Goal: Information Seeking & Learning: Check status

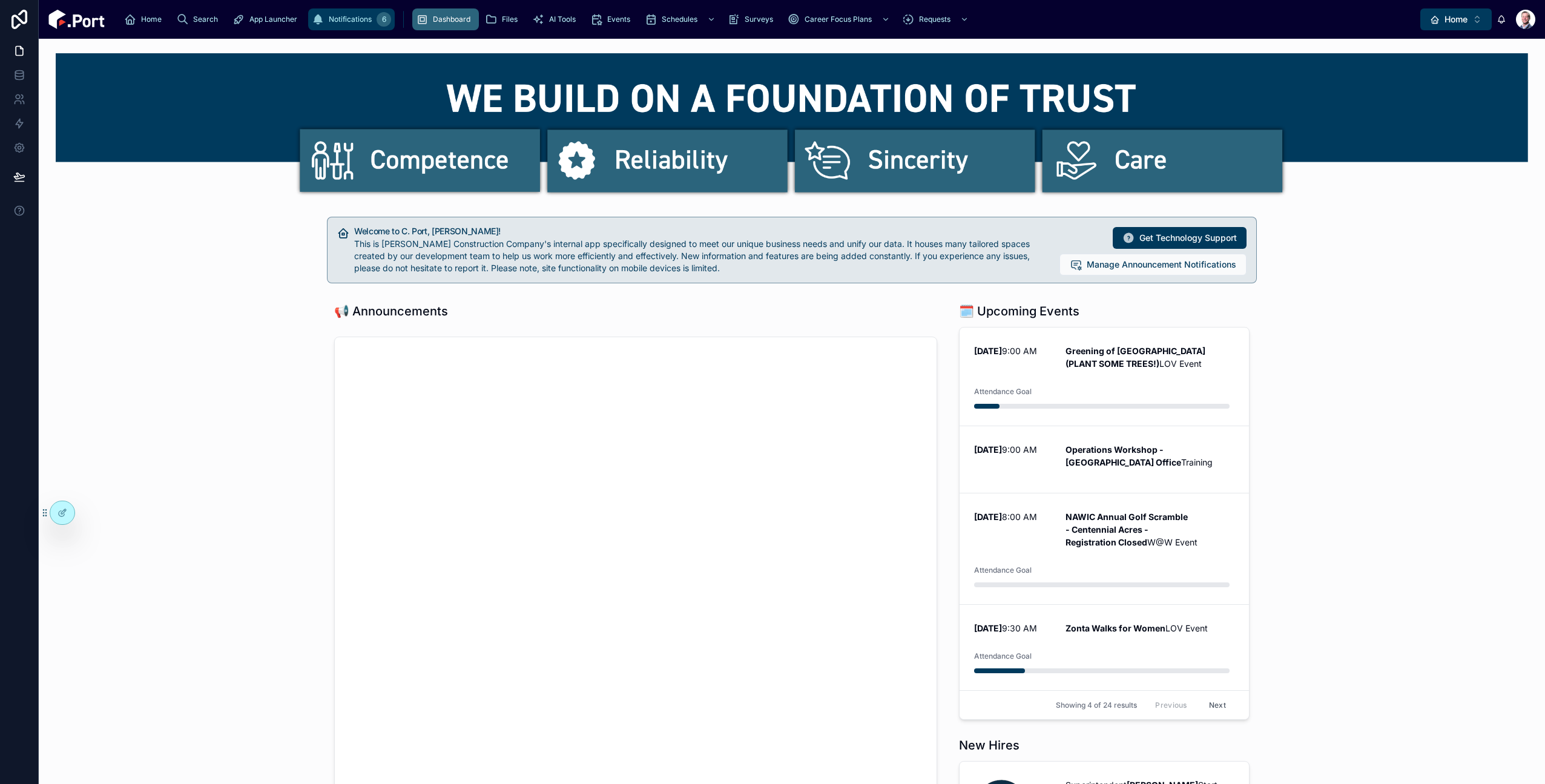
click at [312, 20] on icon "scrollable content" at bounding box center [317, 19] width 12 height 12
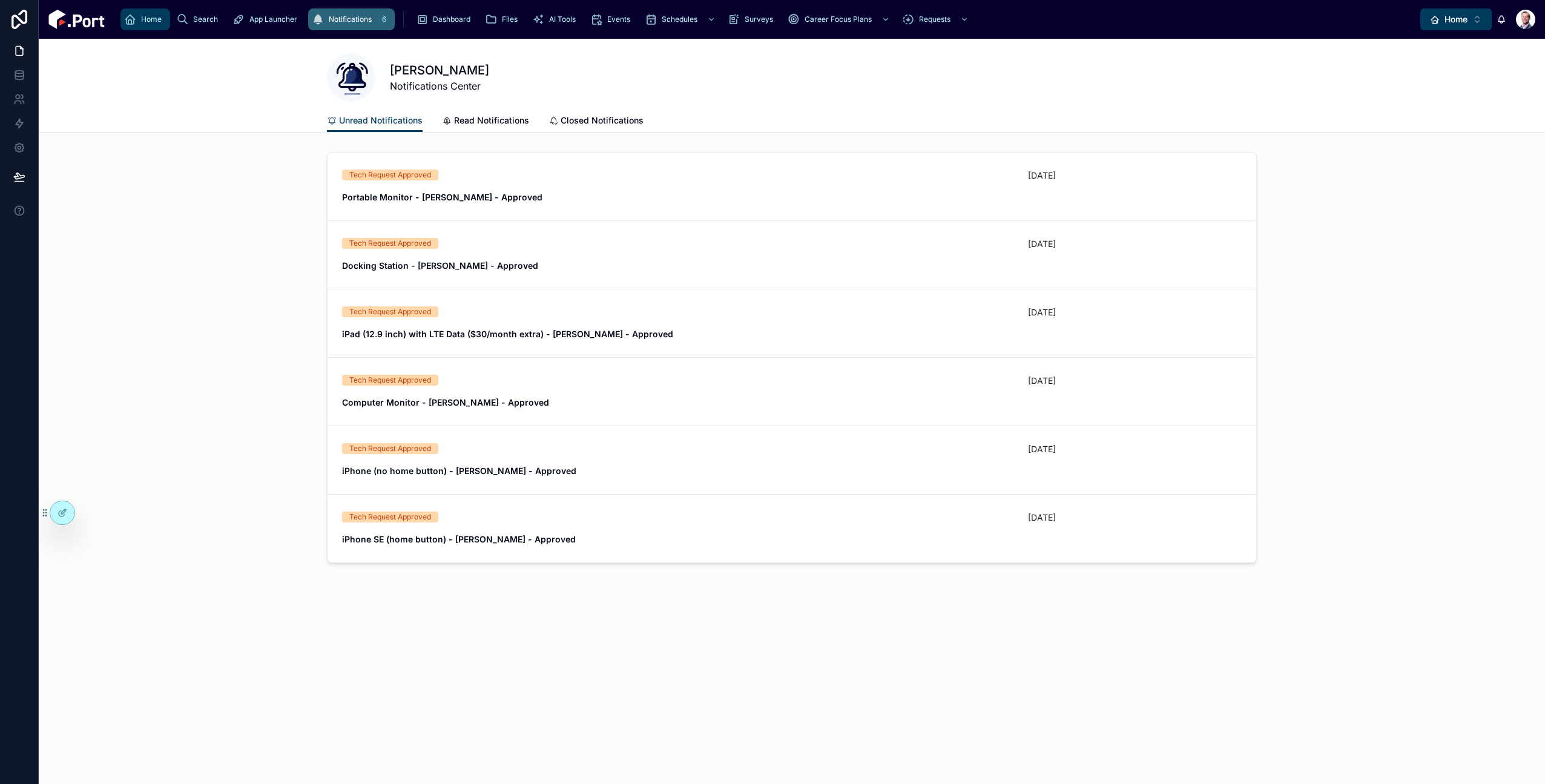
click at [127, 23] on icon "scrollable content" at bounding box center [130, 19] width 12 height 12
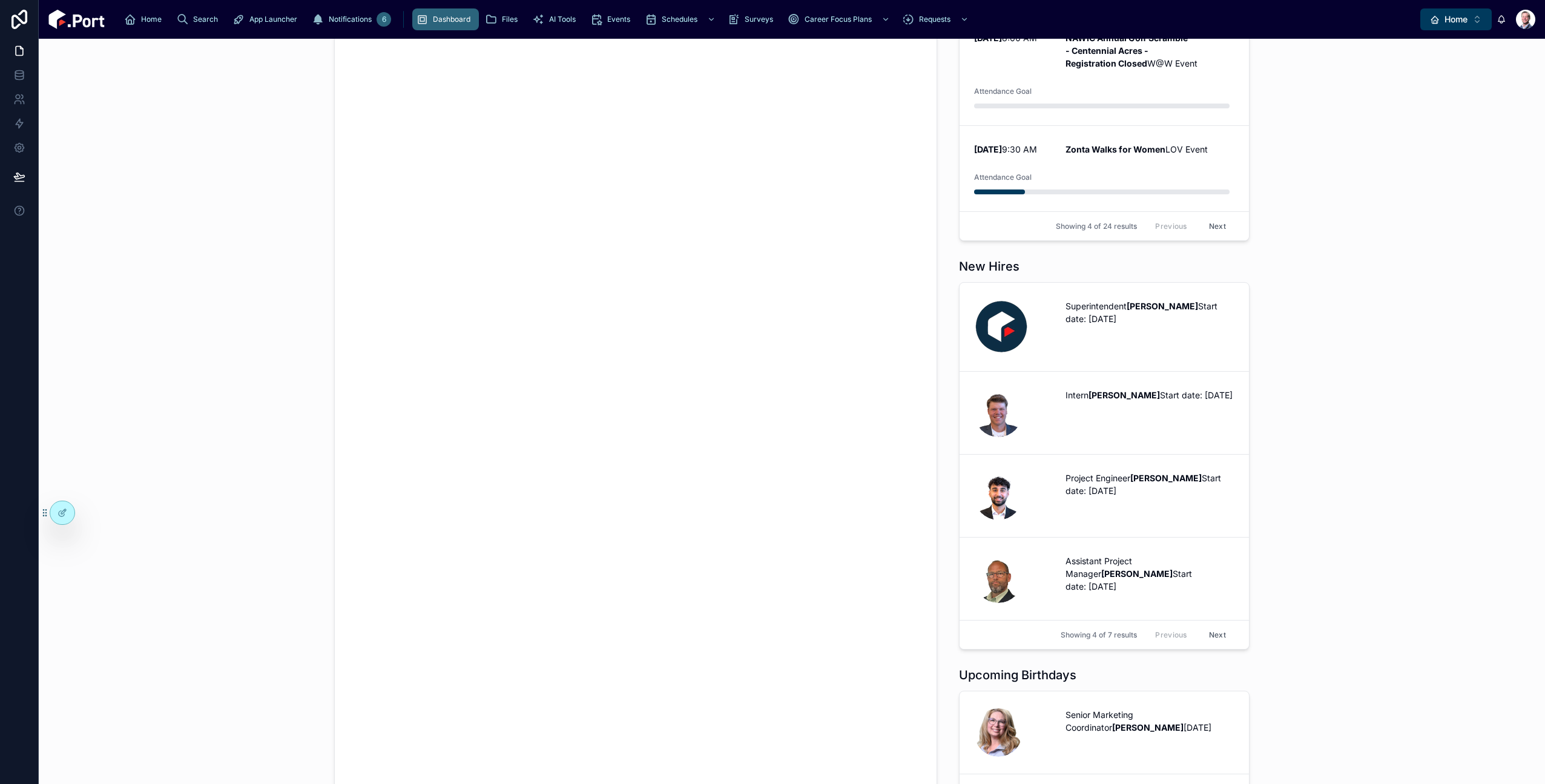
scroll to position [489, 0]
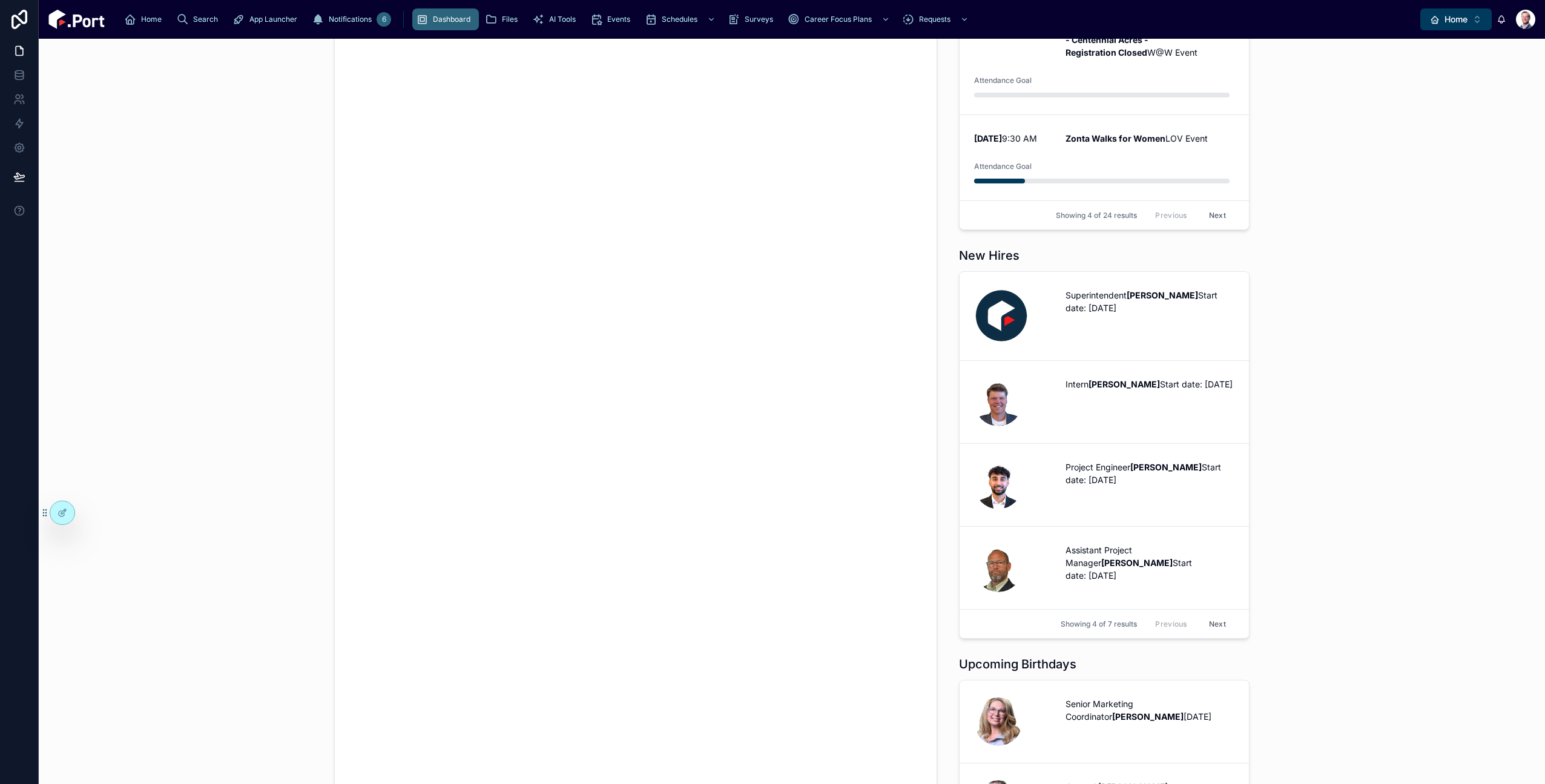
drag, startPoint x: 154, startPoint y: 84, endPoint x: 162, endPoint y: 84, distance: 8.0
click at [1450, 23] on span "Home" at bounding box center [1456, 19] width 23 height 12
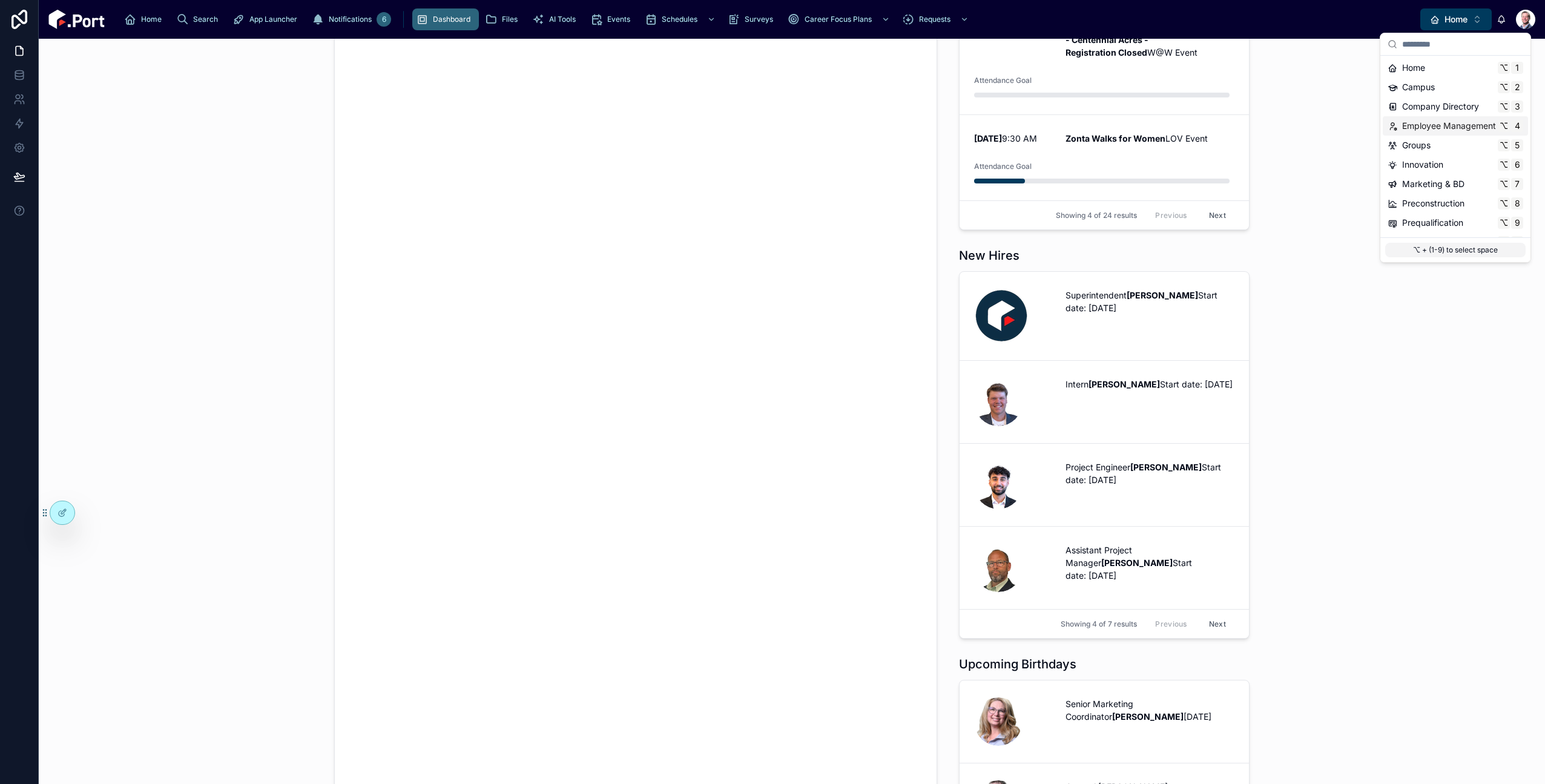
click at [1438, 121] on span "Employee Management" at bounding box center [1450, 126] width 94 height 12
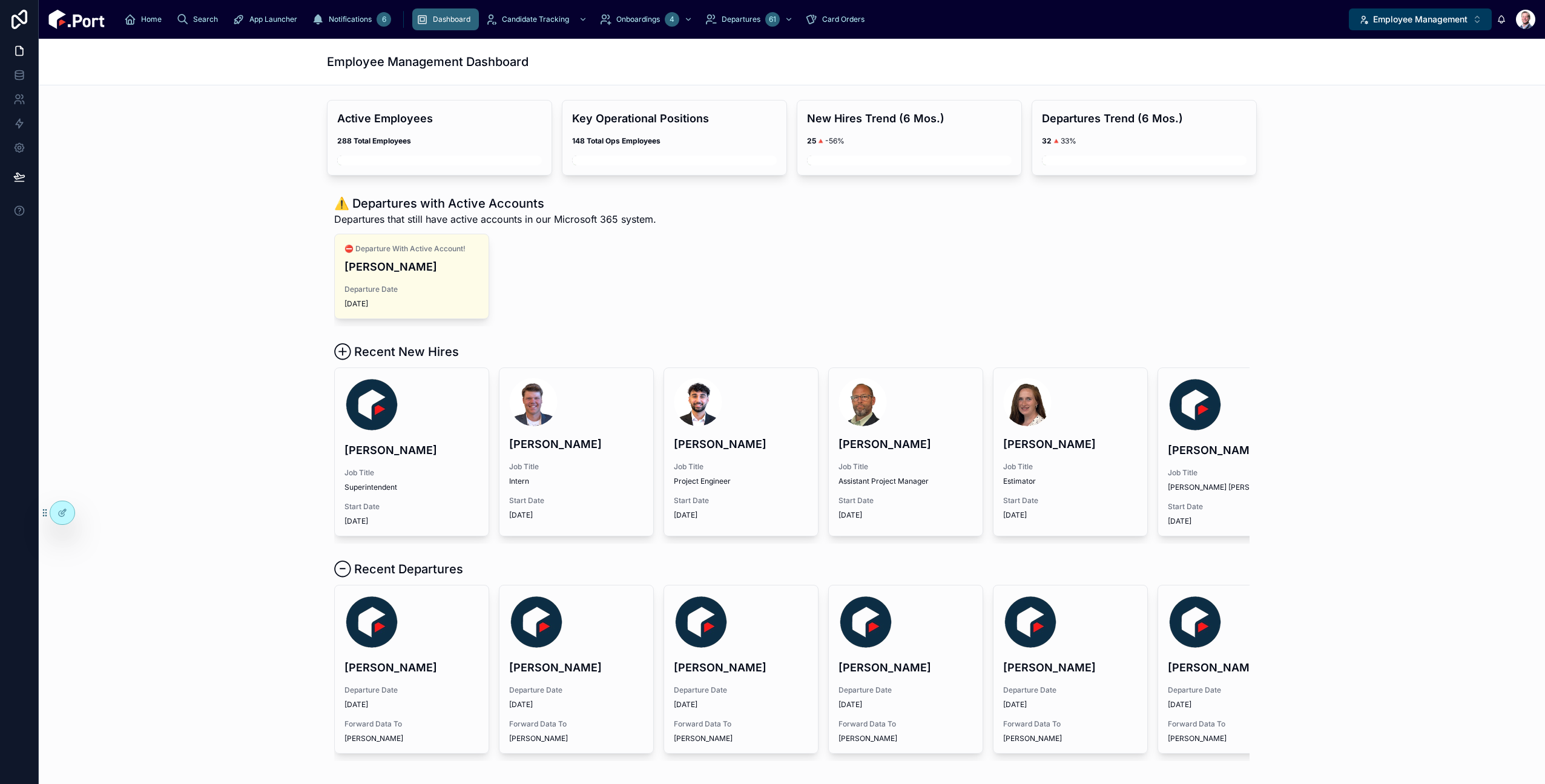
click at [685, 316] on div "⛔️ Departure With Active Account! Abu Touray Departure Date 9/26/2025" at bounding box center [791, 280] width 916 height 93
click at [596, 29] on link "Onboardings 4" at bounding box center [647, 19] width 103 height 22
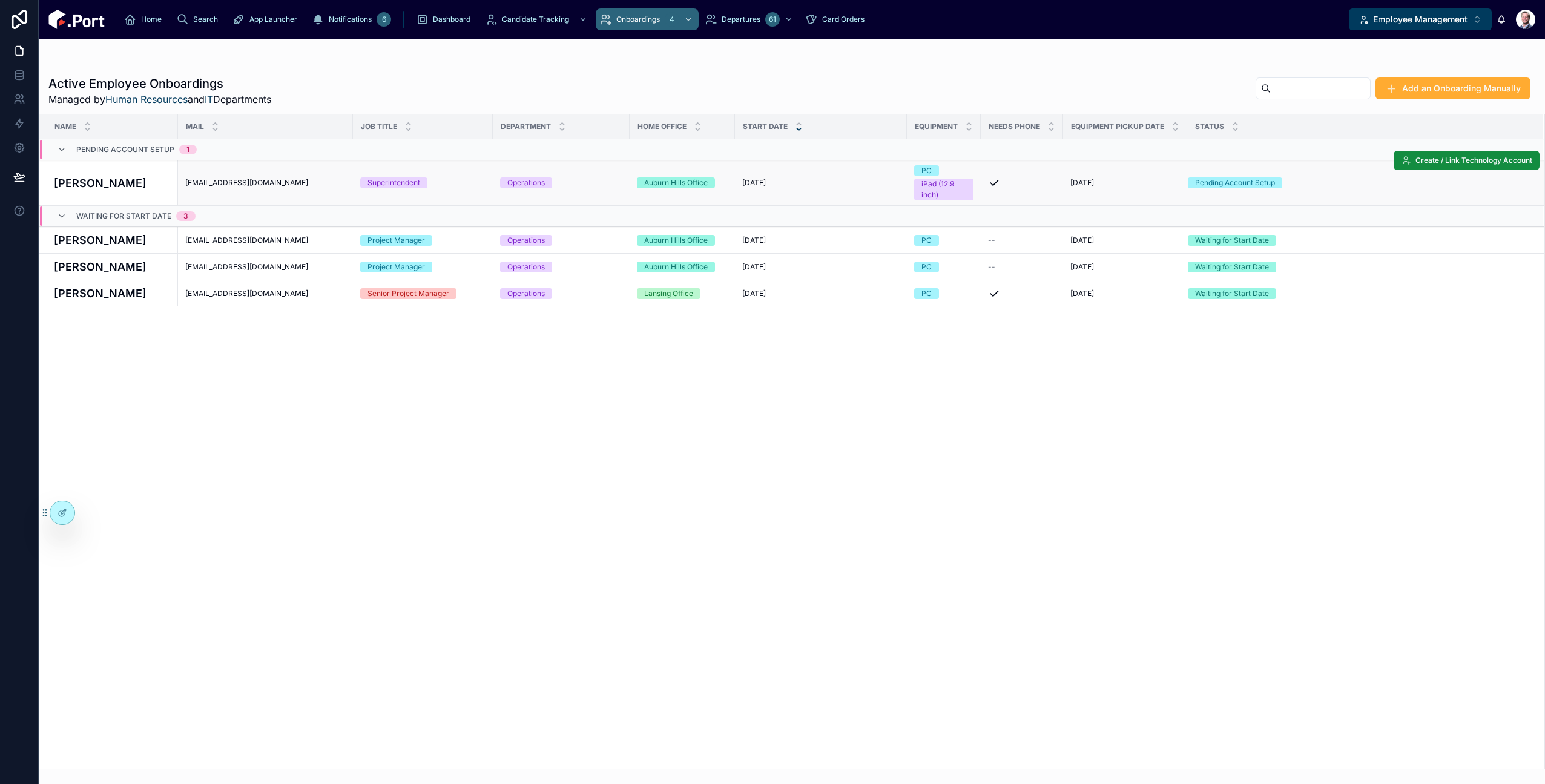
click at [86, 184] on h4 "[PERSON_NAME]" at bounding box center [112, 182] width 117 height 16
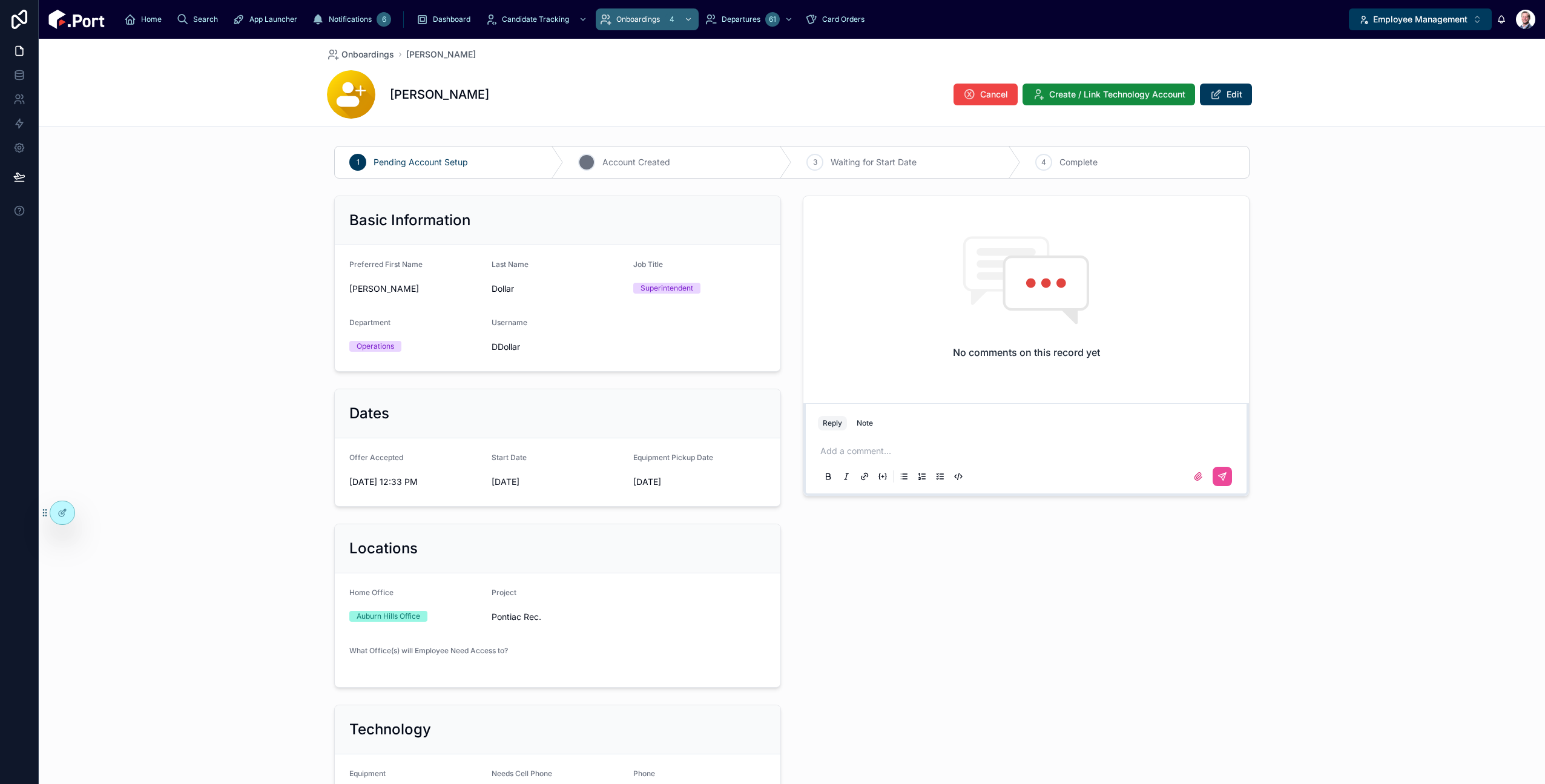
click at [587, 168] on div "2" at bounding box center [587, 162] width 17 height 17
click at [704, 13] on div "Departures 61" at bounding box center [749, 20] width 91 height 20
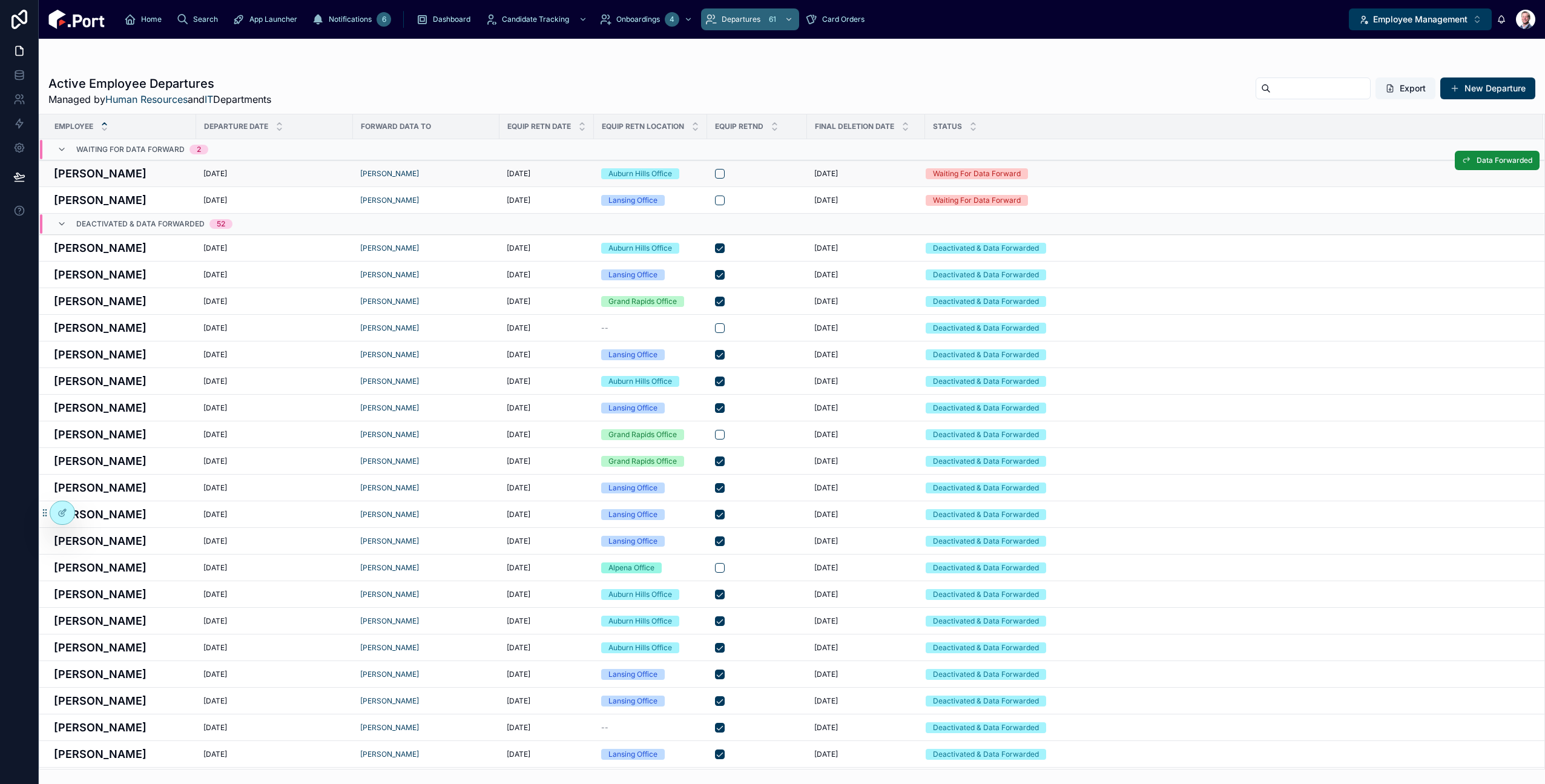
click at [104, 172] on h4 "Abu Touray" at bounding box center [121, 173] width 135 height 16
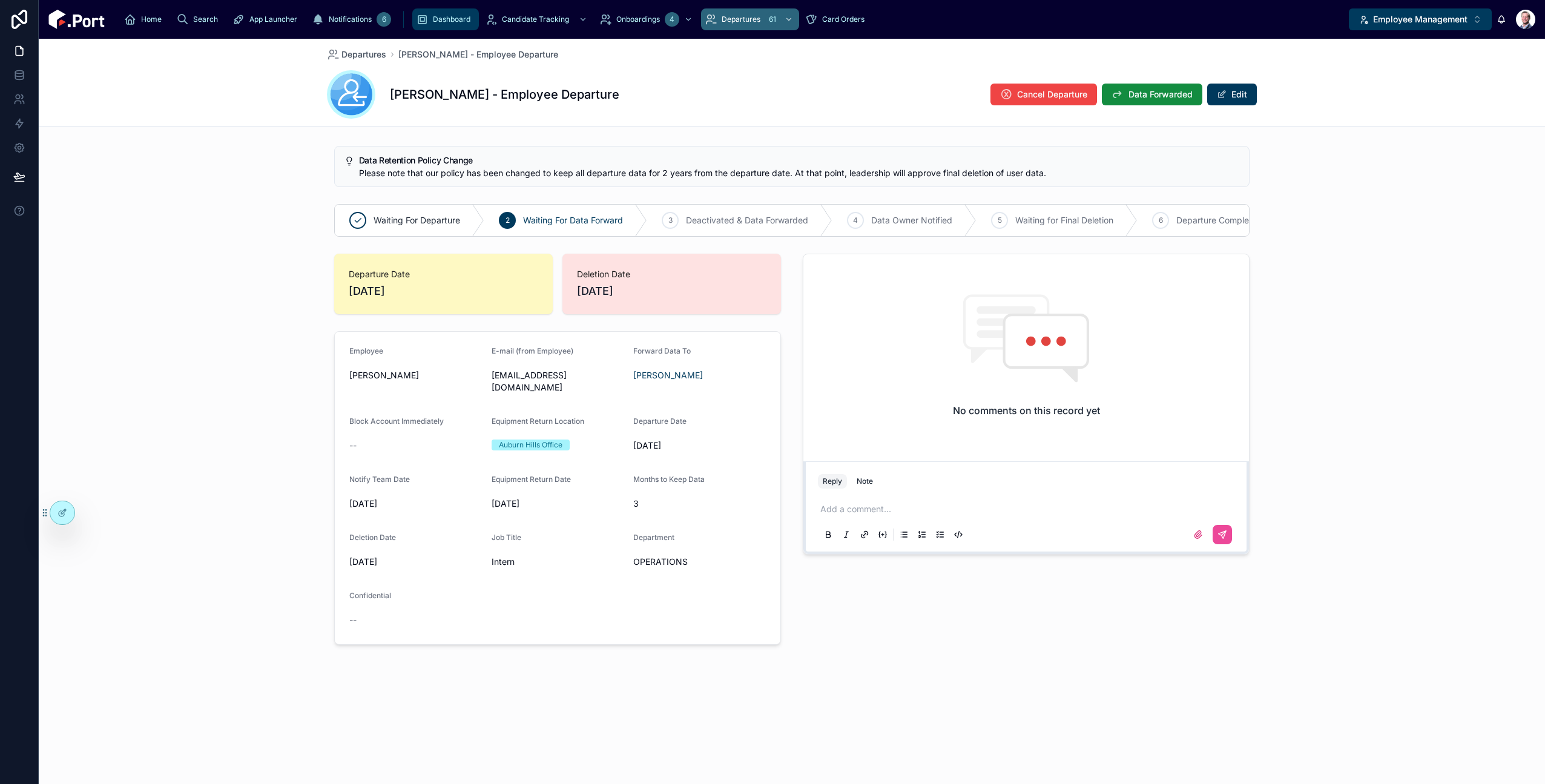
click at [416, 20] on div "Dashboard" at bounding box center [446, 20] width 60 height 20
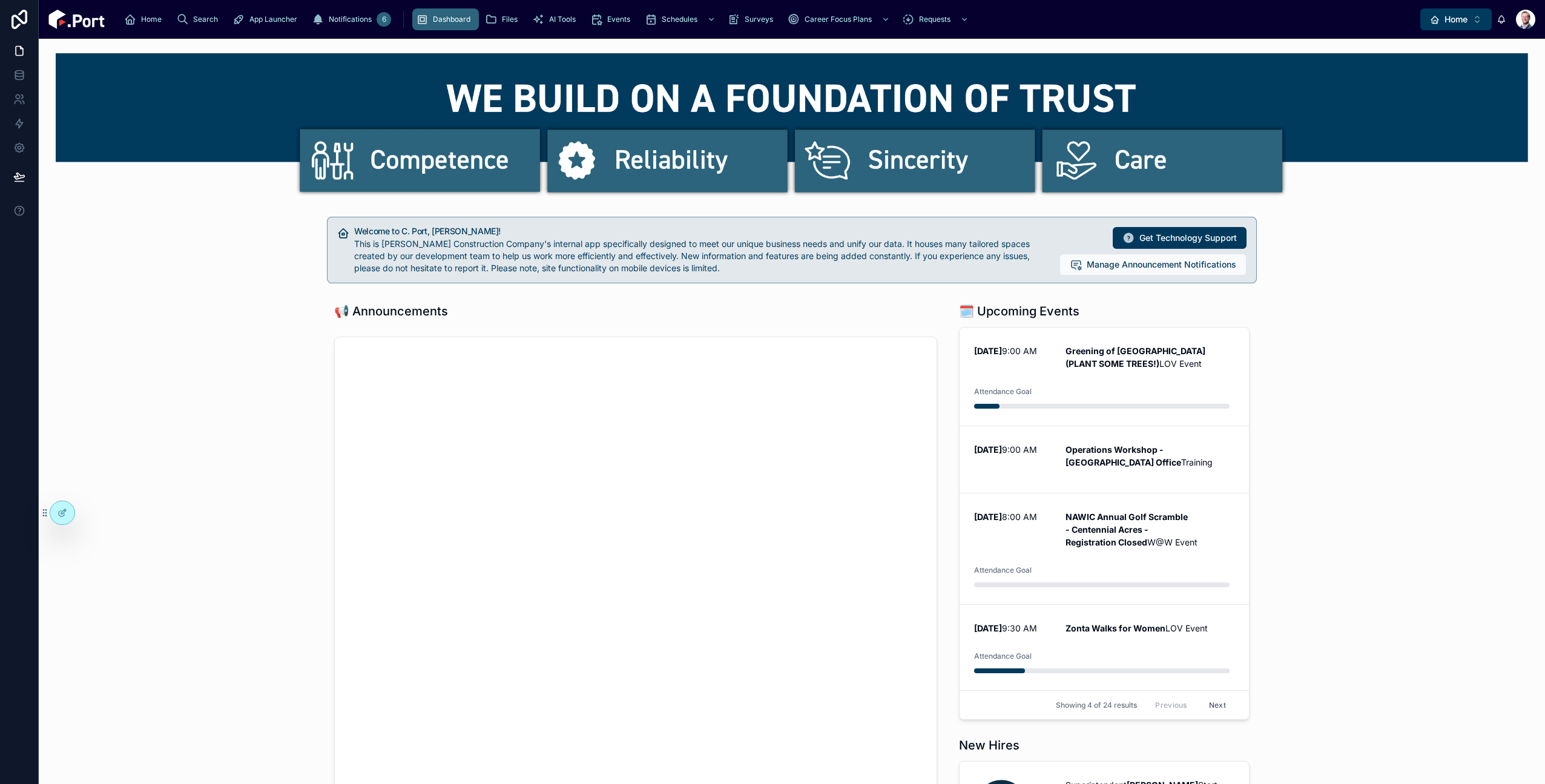
drag, startPoint x: 1478, startPoint y: 22, endPoint x: 1478, endPoint y: 32, distance: 10.0
click at [1478, 22] on button "Home ⌥ 1" at bounding box center [1456, 19] width 72 height 22
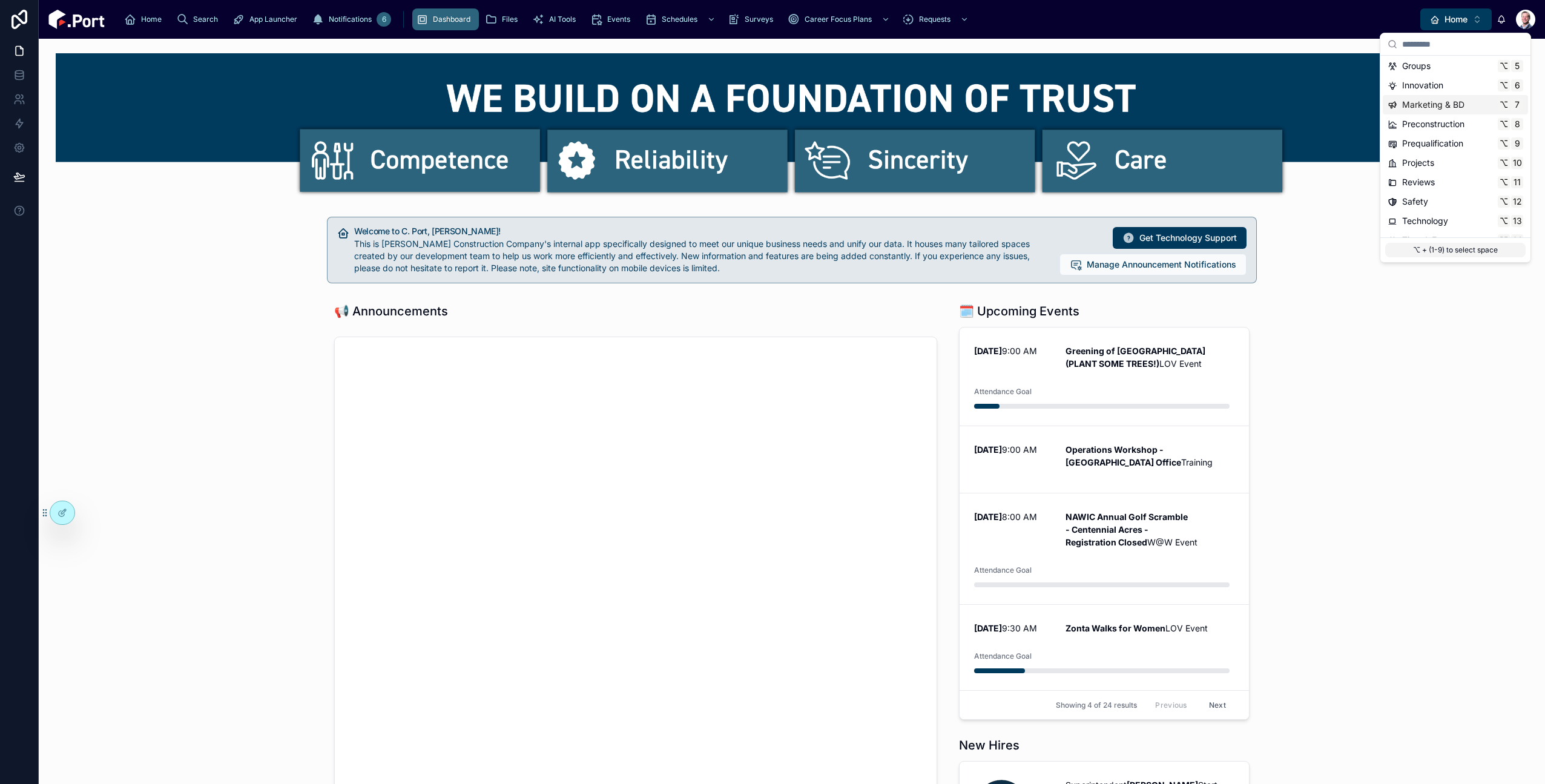
scroll to position [79, 0]
click at [1430, 165] on span "Projects" at bounding box center [1419, 163] width 32 height 12
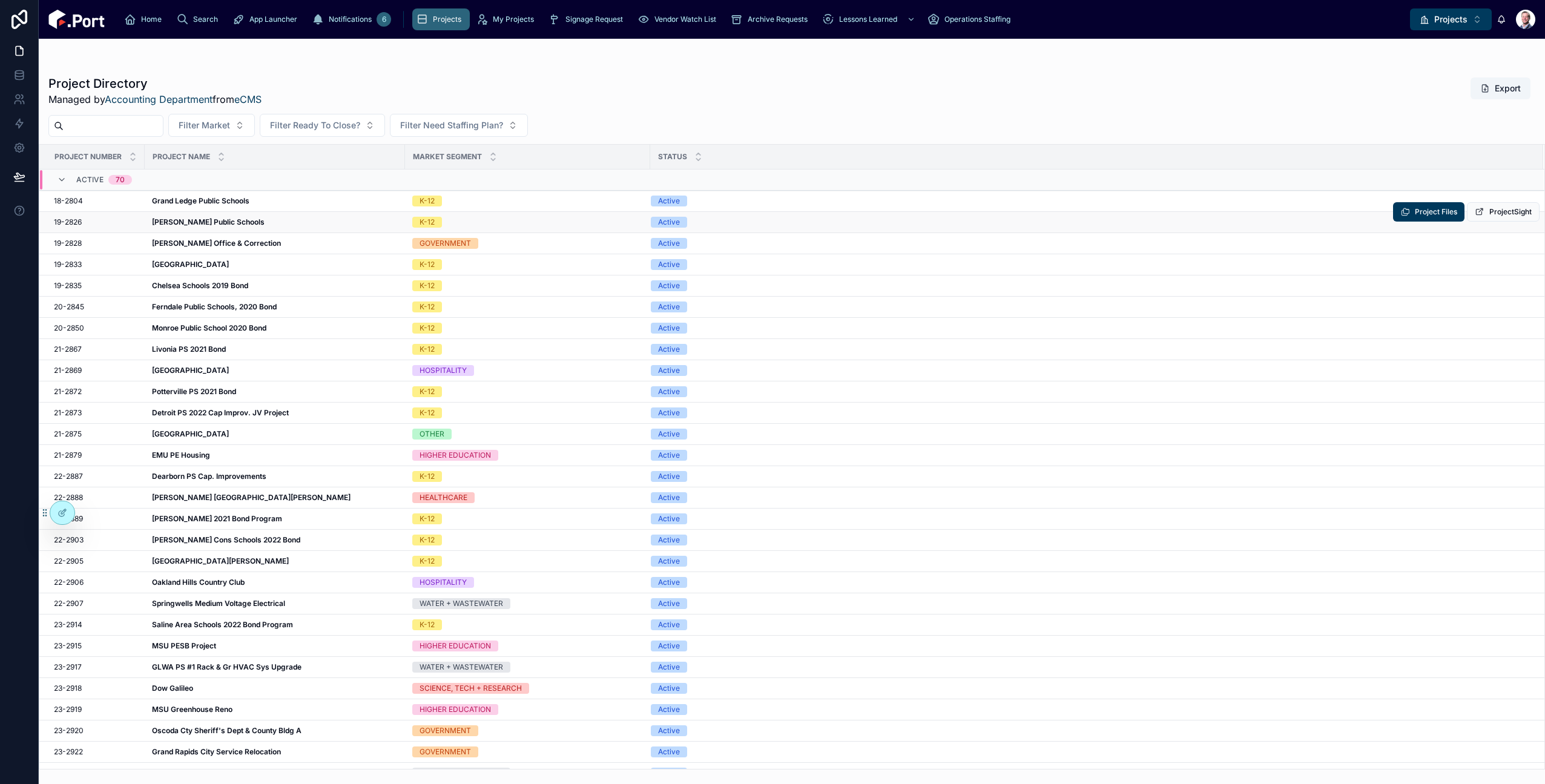
click at [229, 224] on strong "[PERSON_NAME] Public Schools" at bounding box center [208, 222] width 113 height 9
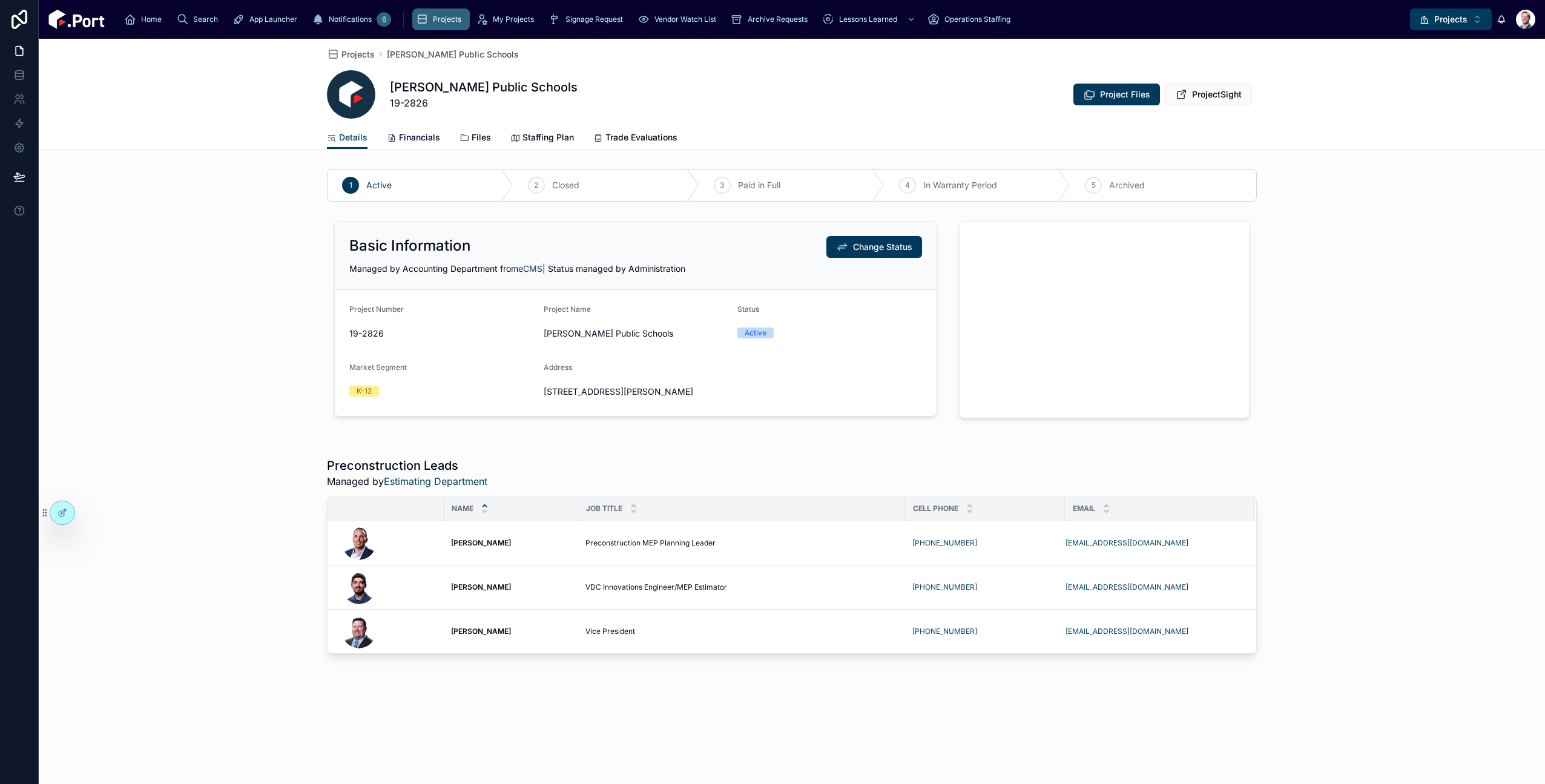
click at [400, 140] on span "Financials" at bounding box center [420, 137] width 41 height 12
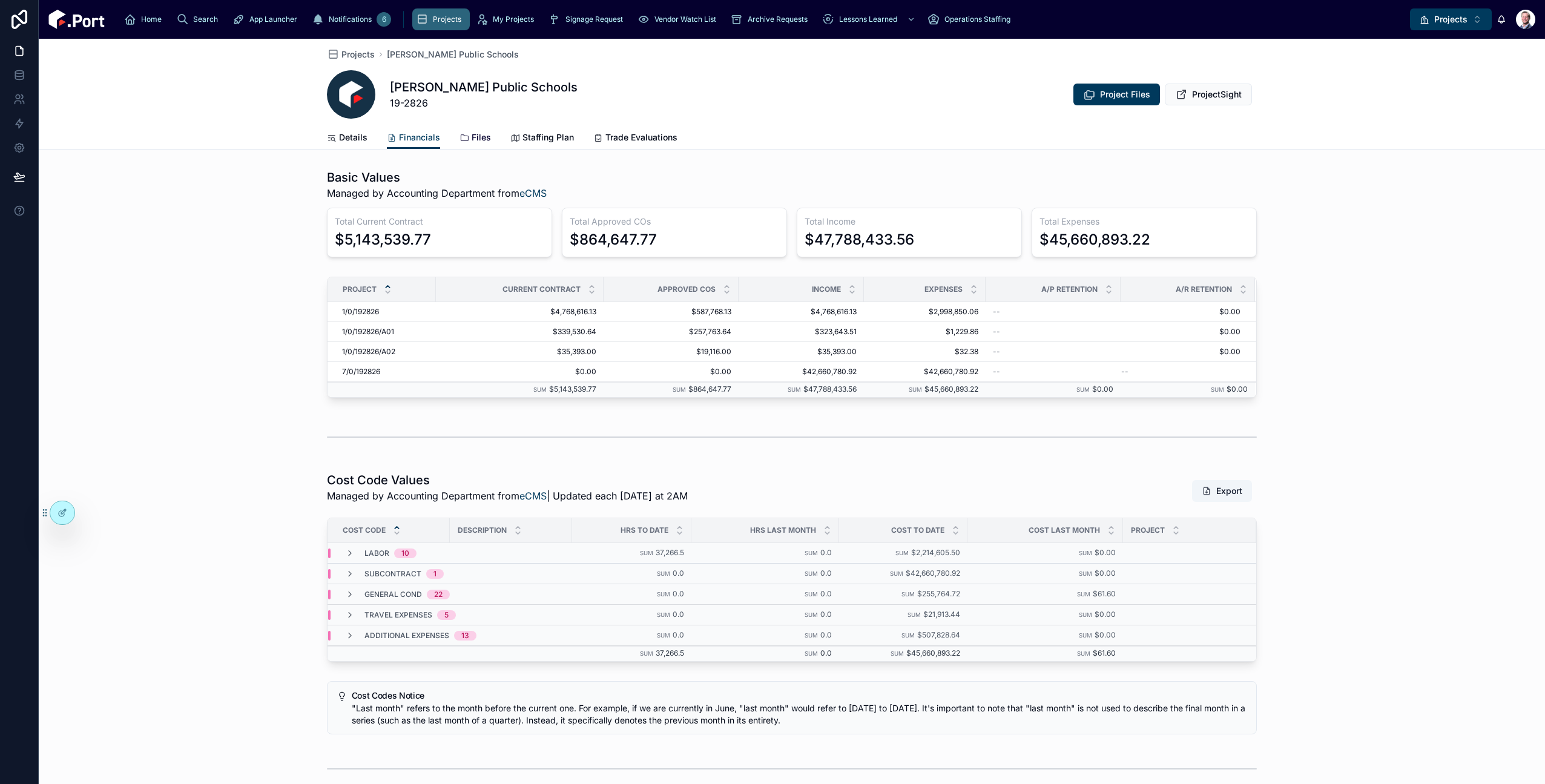
click at [462, 143] on div "Files" at bounding box center [475, 137] width 32 height 12
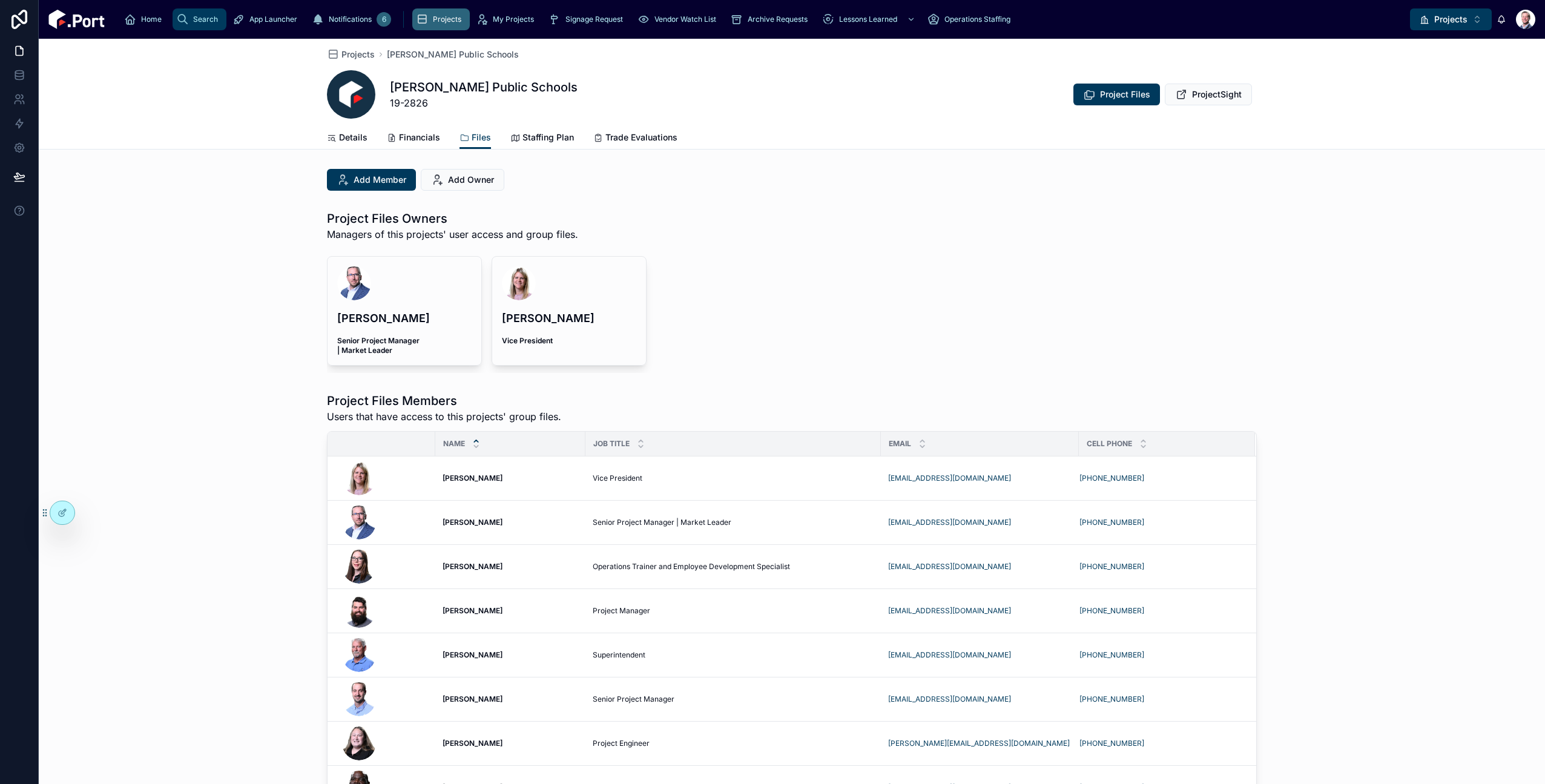
click at [176, 25] on div "Search" at bounding box center [199, 20] width 46 height 20
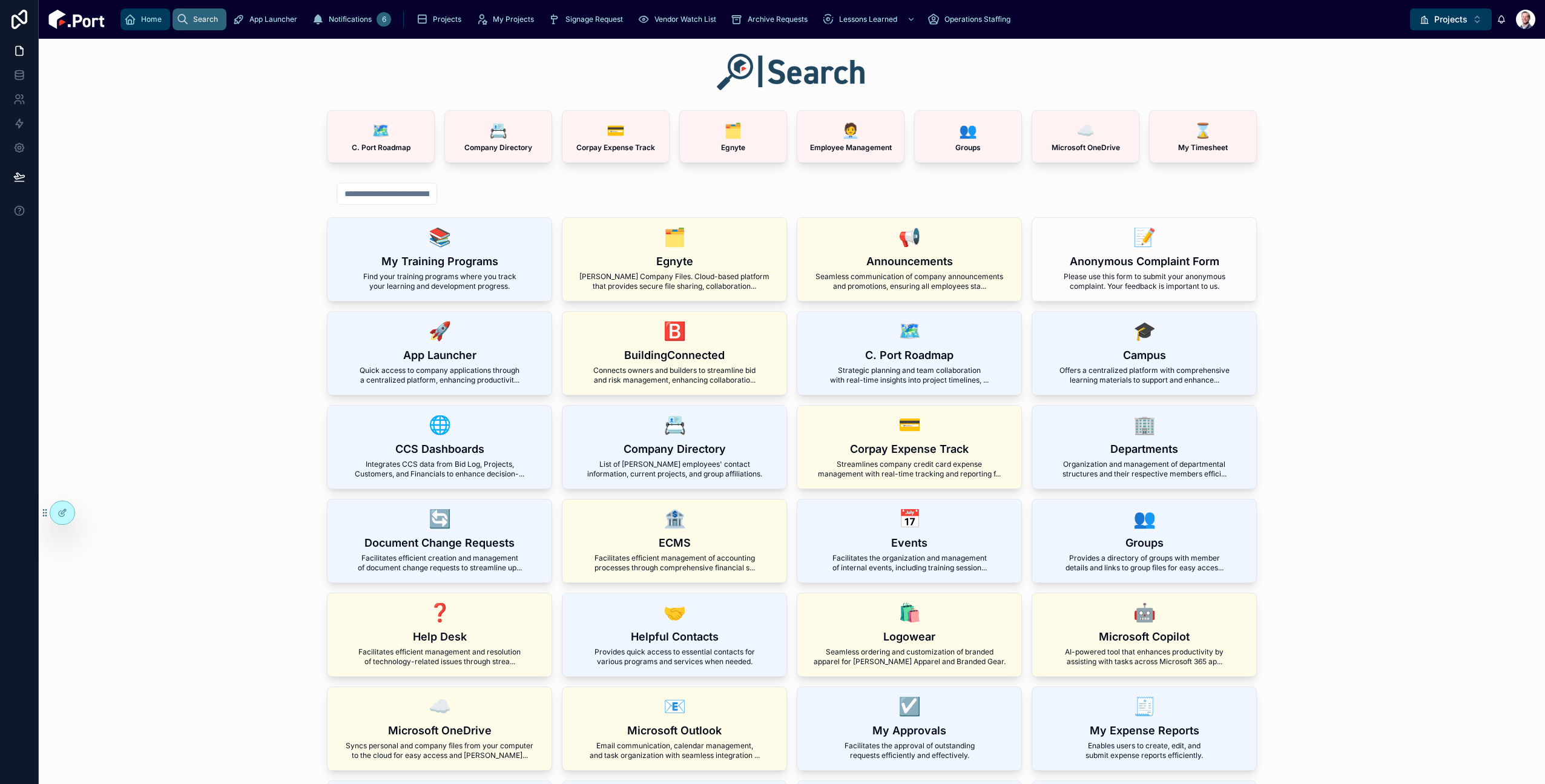
click at [131, 29] on link "Home" at bounding box center [145, 19] width 50 height 22
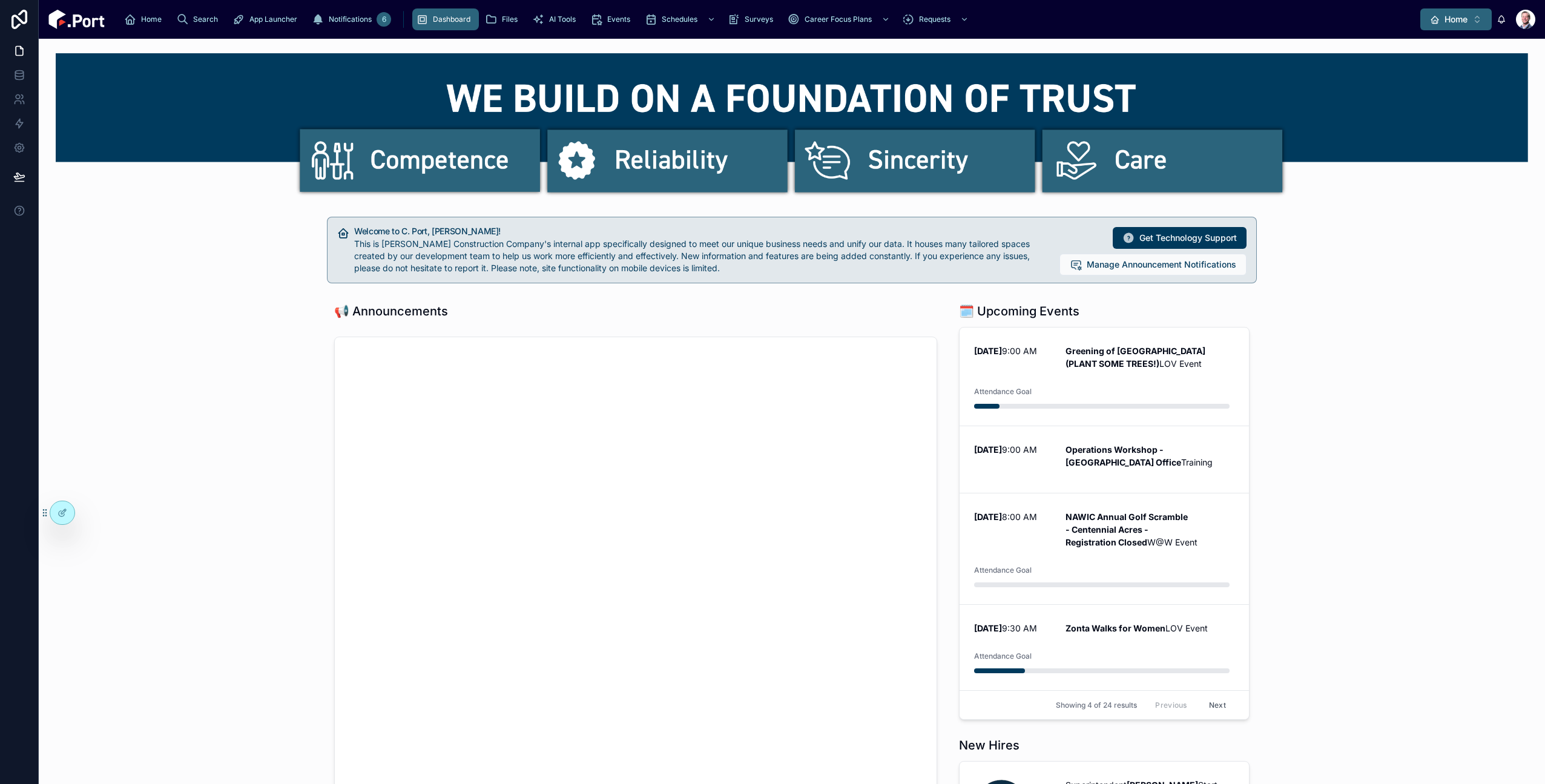
click at [1427, 22] on button "Home ⌥ 1" at bounding box center [1456, 19] width 72 height 22
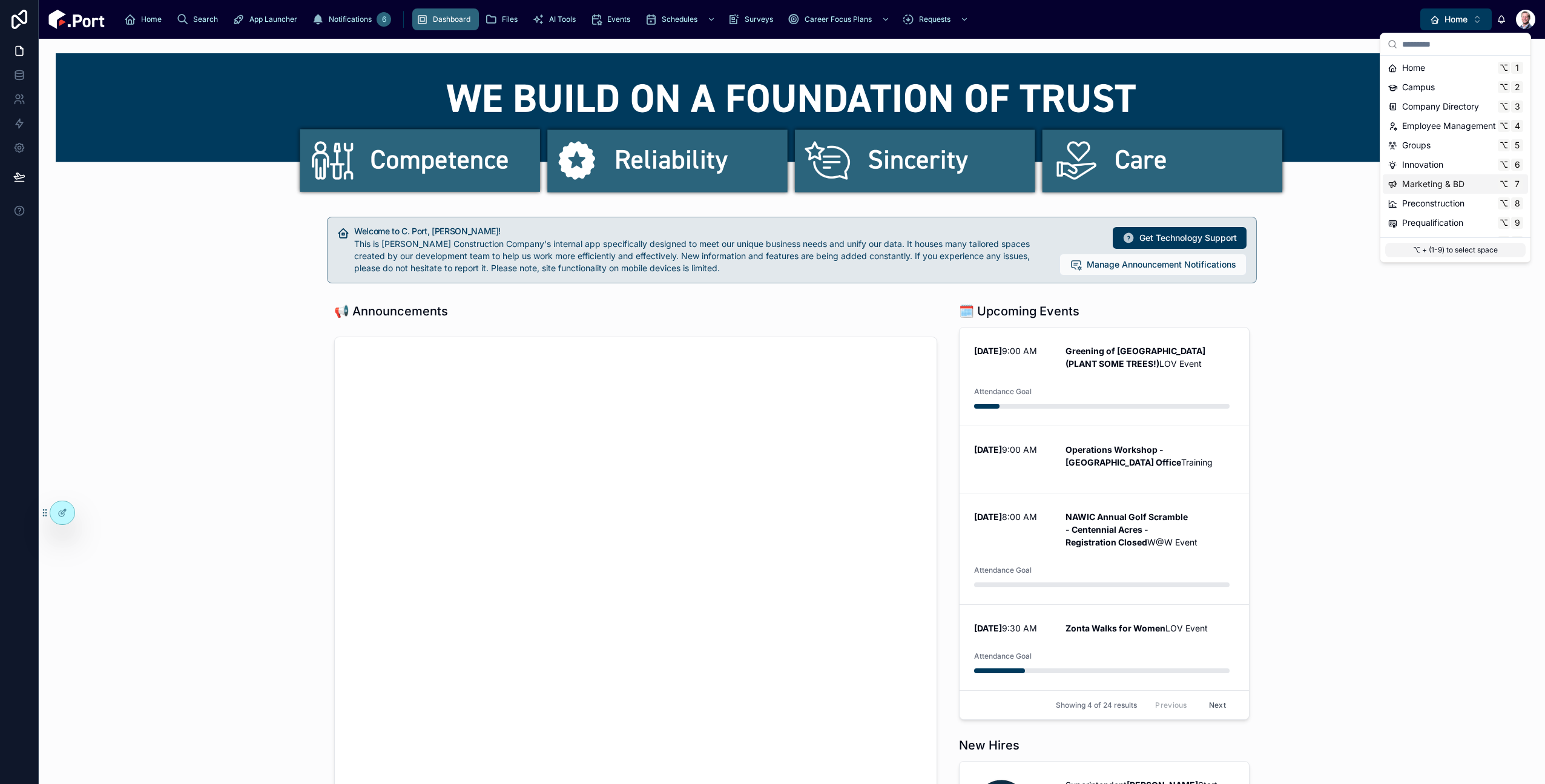
click at [1439, 185] on span "Marketing & BD" at bounding box center [1433, 184] width 62 height 12
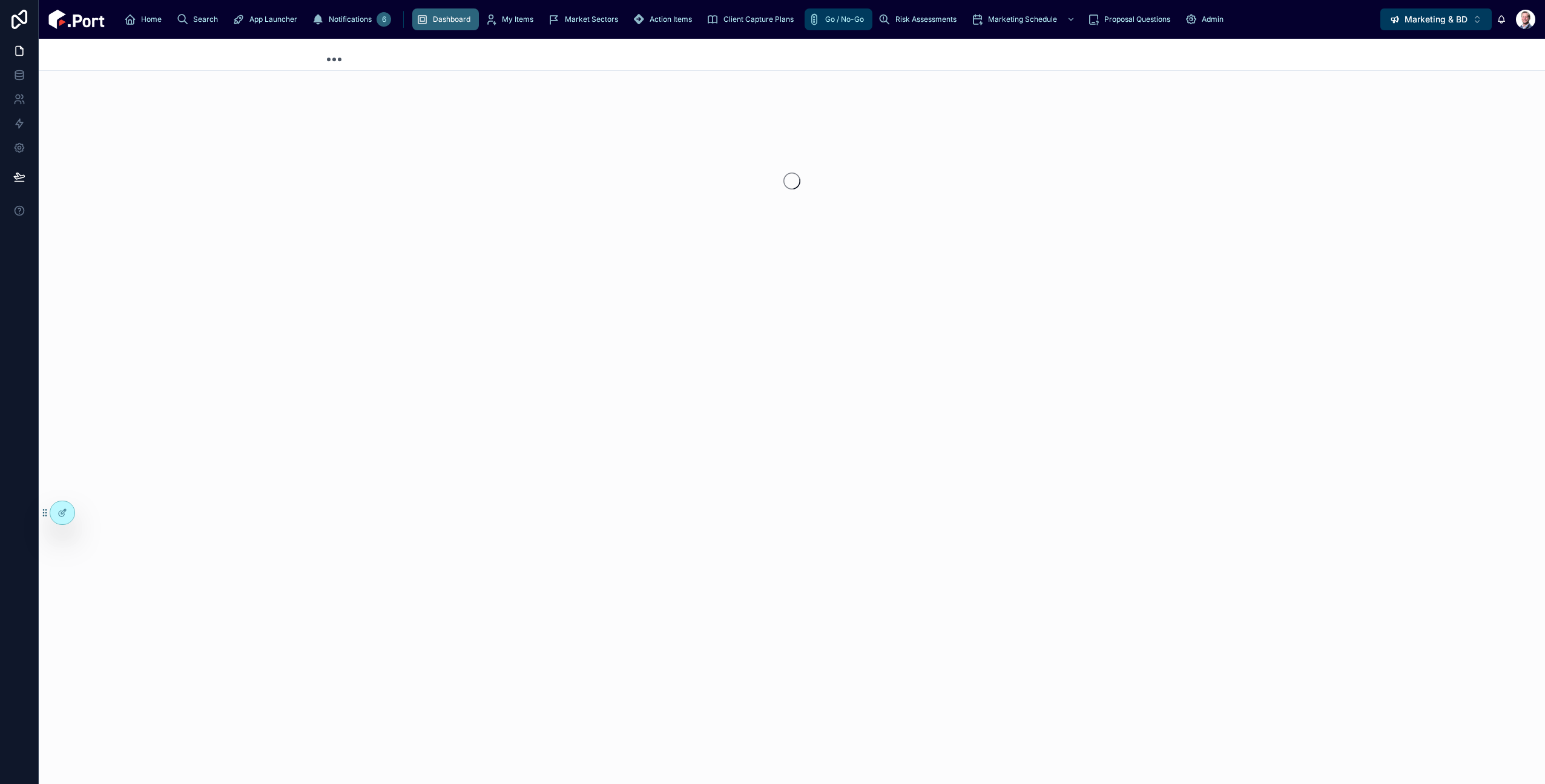
click at [825, 19] on span "Go / No-Go" at bounding box center [844, 20] width 39 height 10
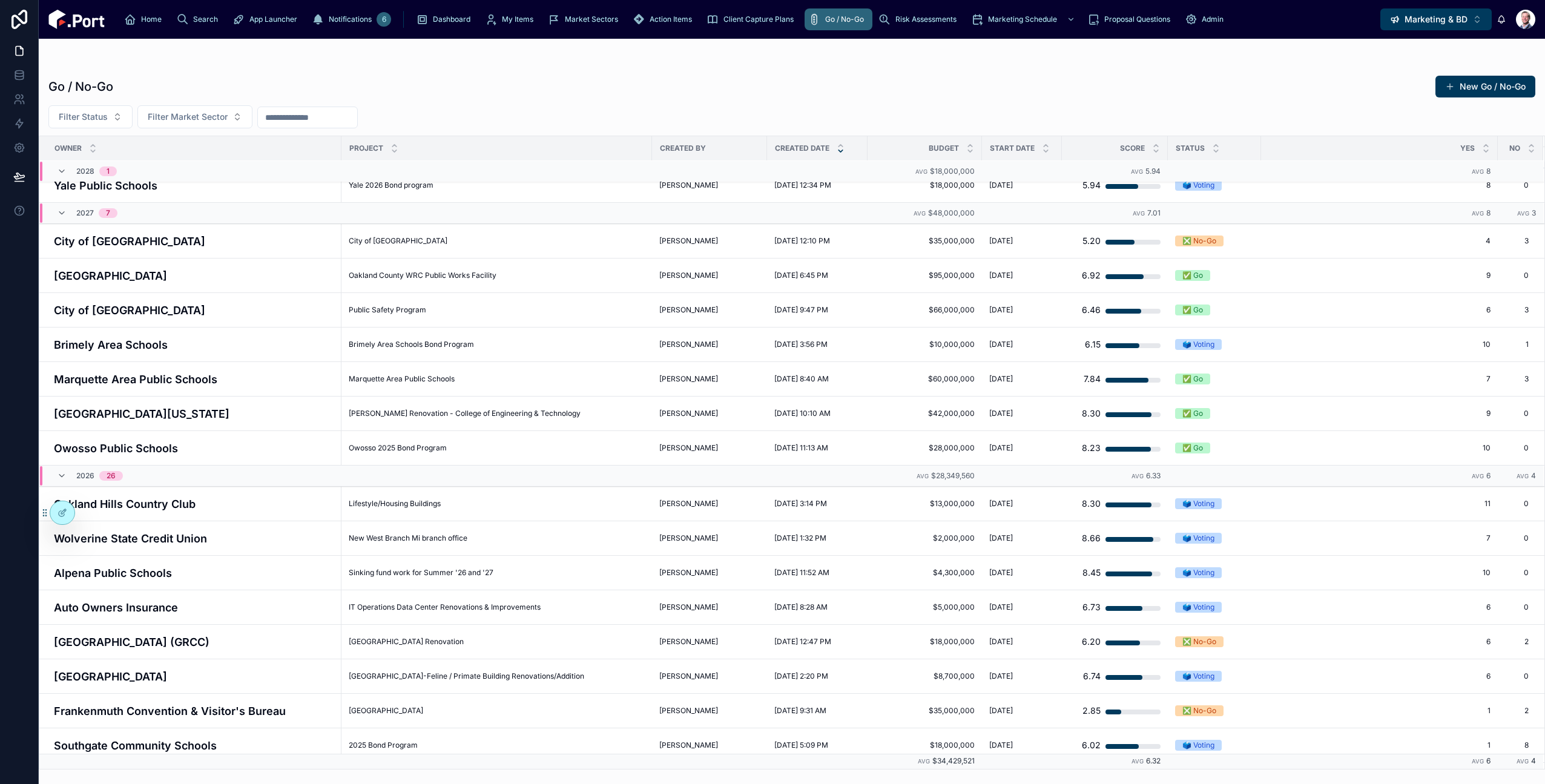
click at [150, 508] on h4 "Oakland Hills Country Club" at bounding box center [194, 503] width 281 height 16
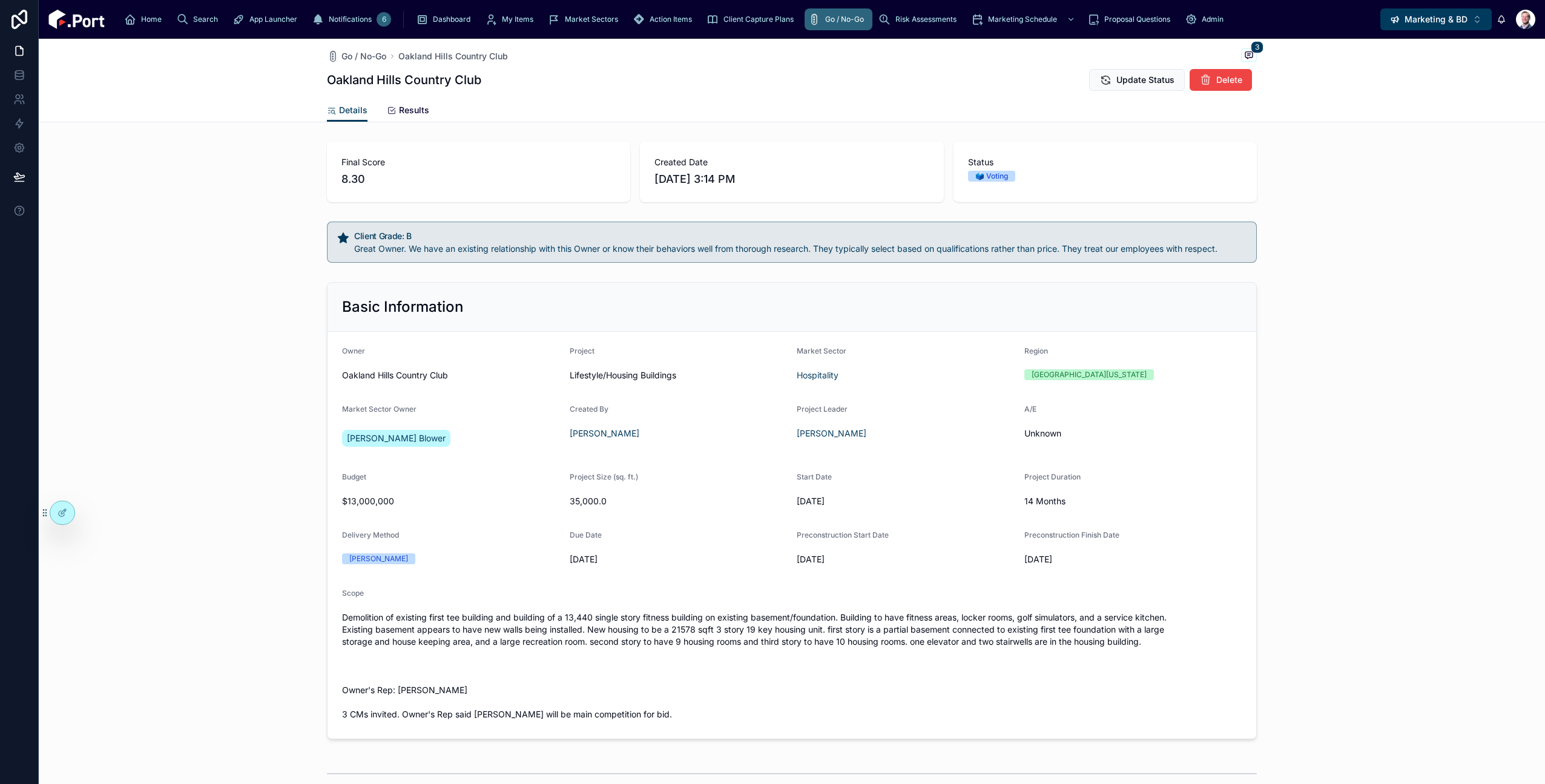
click at [415, 109] on span "Results" at bounding box center [414, 109] width 30 height 12
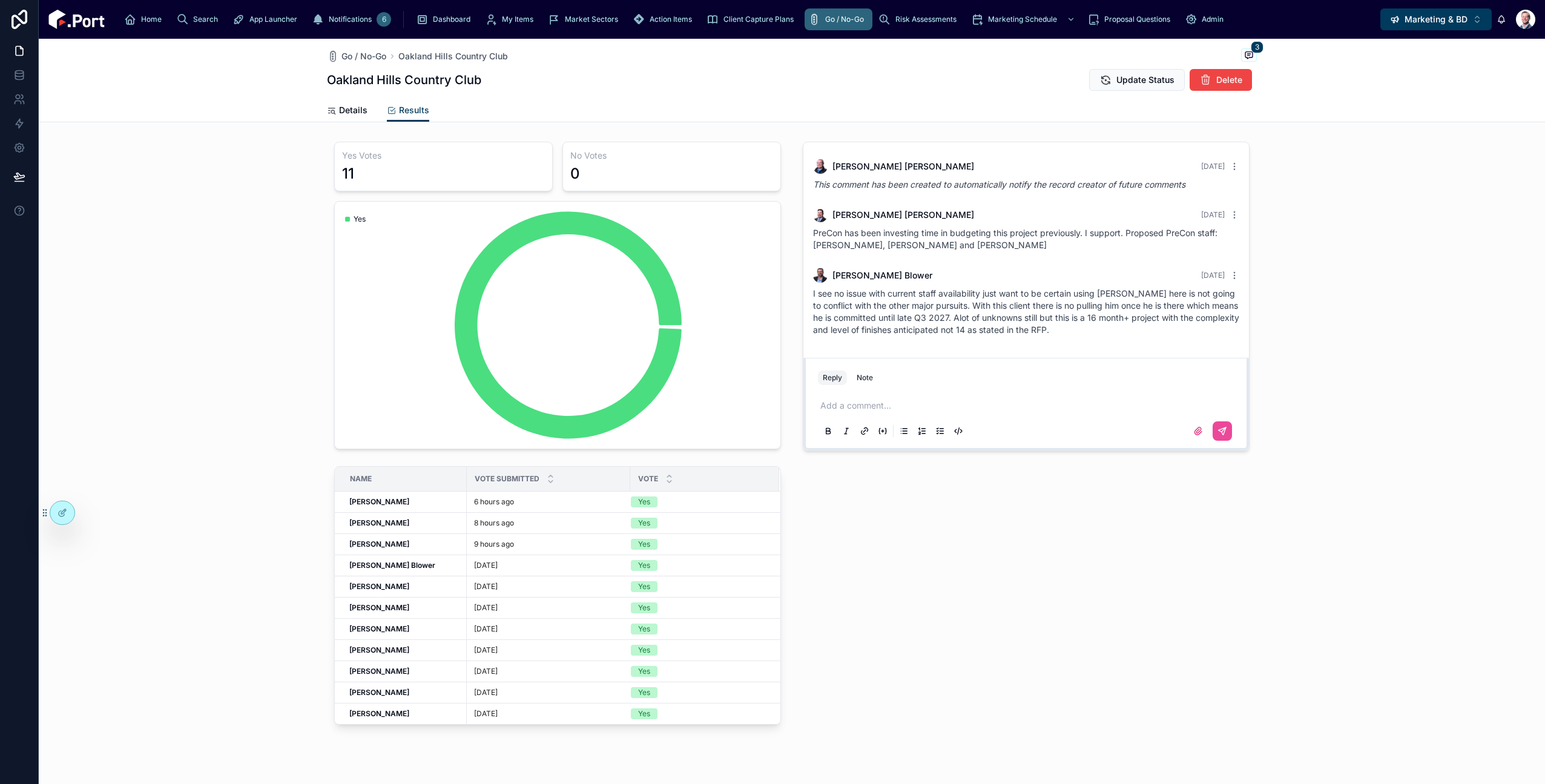
click at [276, 252] on div "Yes Votes 11 No Votes 0 Yes Name Vote Submitted Vote [PERSON_NAME] [PERSON_NAME…" at bounding box center [791, 435] width 1506 height 597
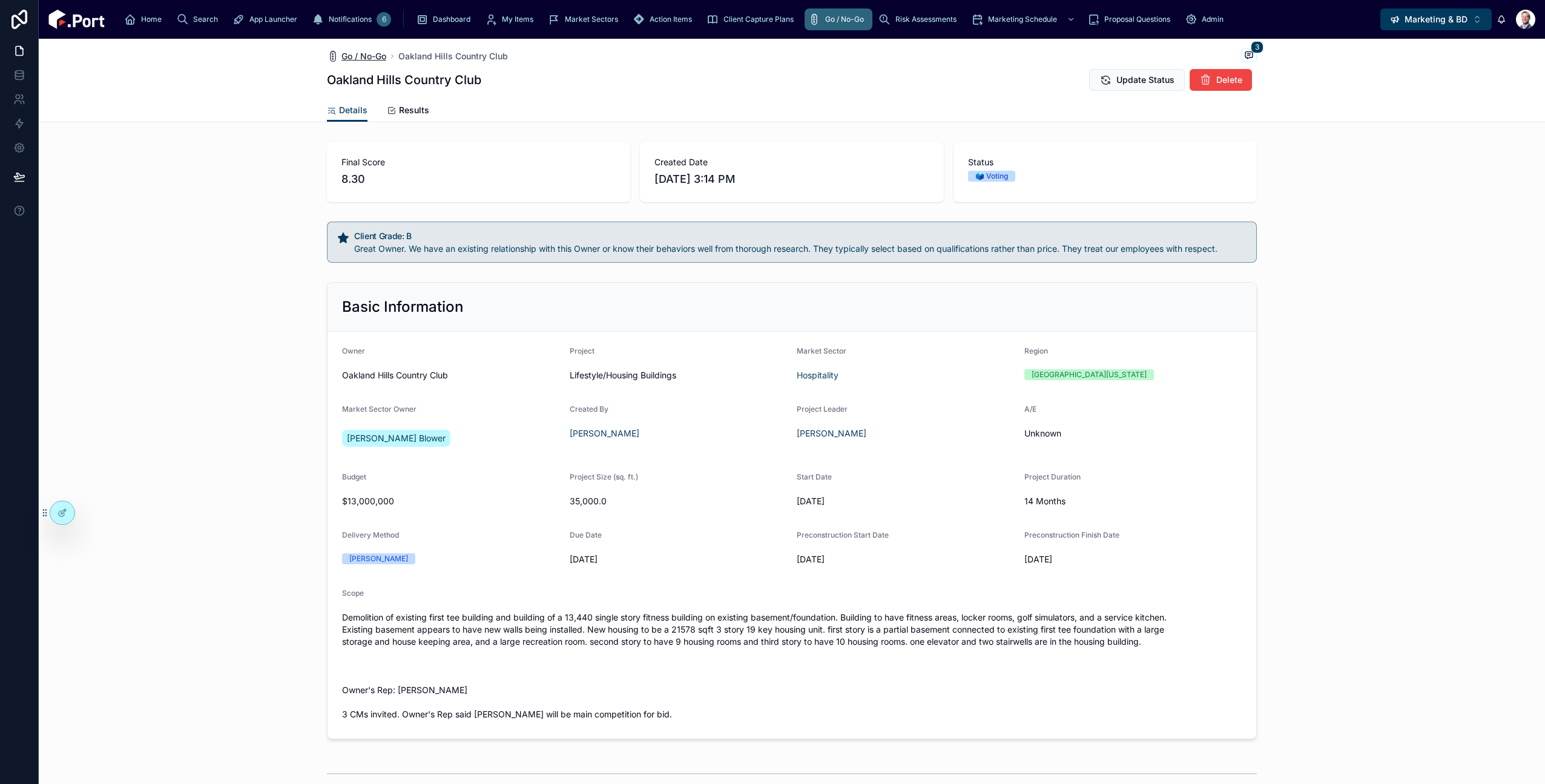
click at [364, 58] on span "Go / No-Go" at bounding box center [364, 56] width 45 height 12
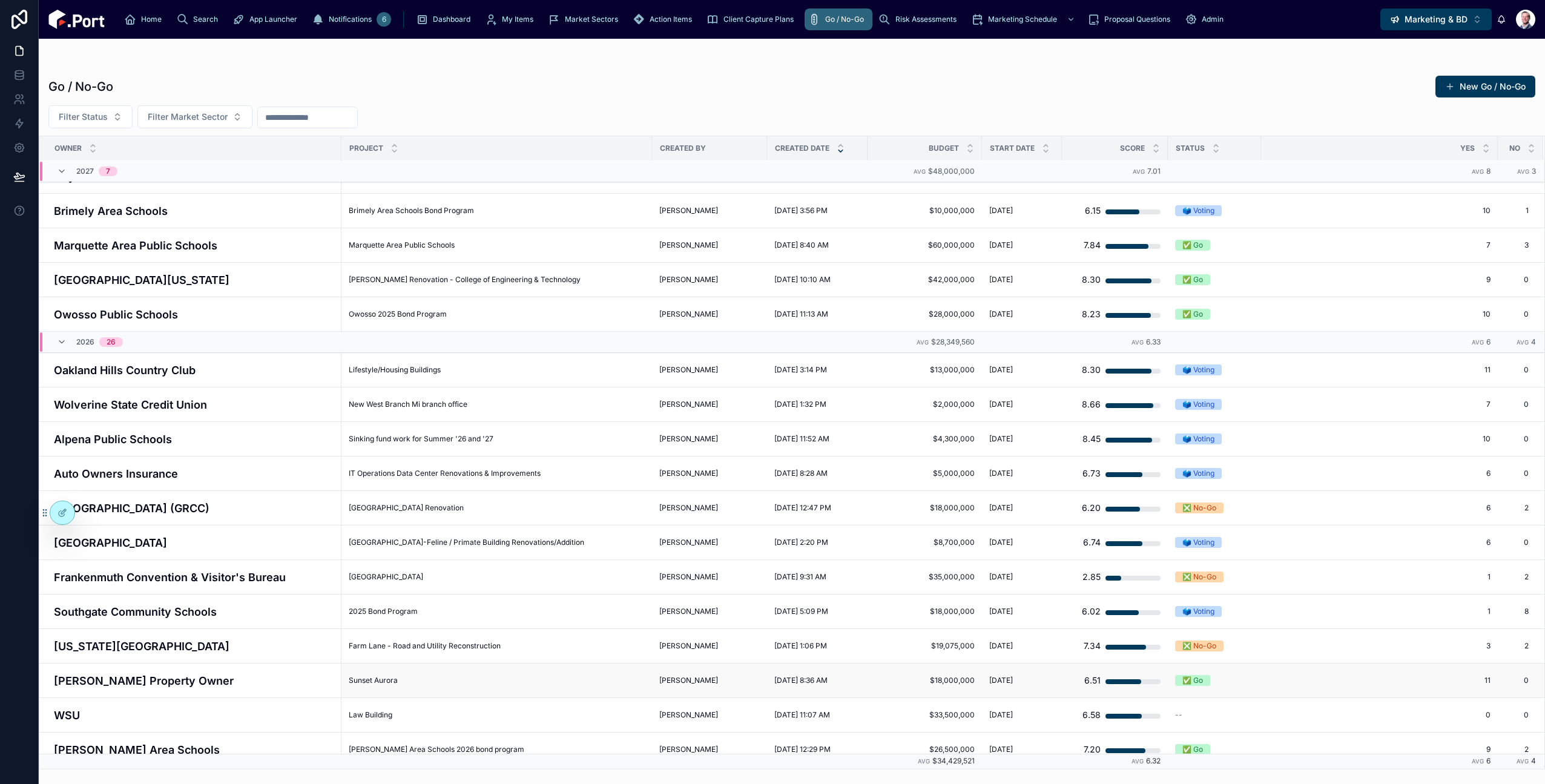
scroll to position [146, 0]
click at [110, 414] on h4 "Wolverine State Credit Union" at bounding box center [194, 406] width 281 height 16
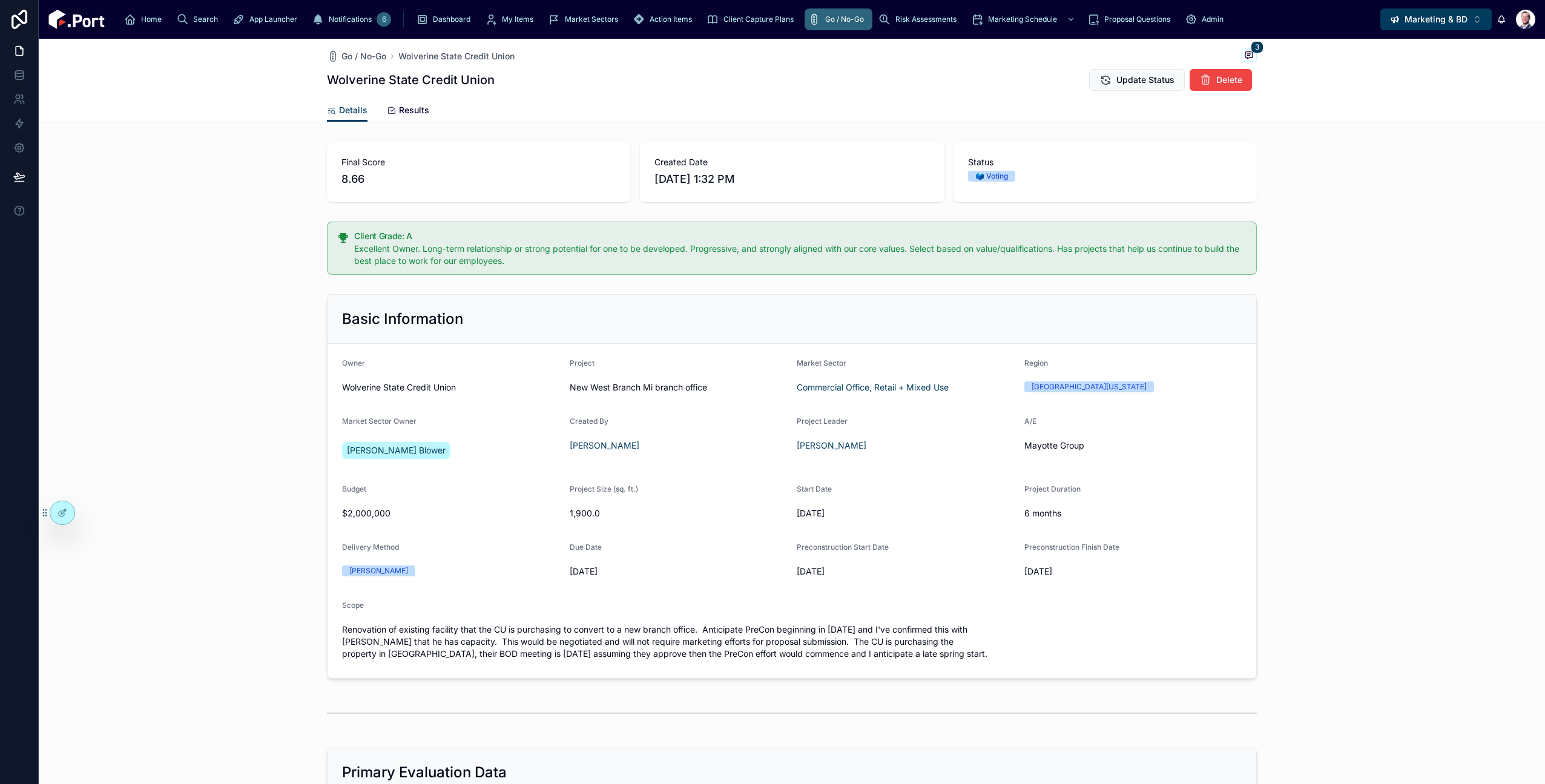
drag, startPoint x: 411, startPoint y: 108, endPoint x: 418, endPoint y: 114, distance: 9.2
click at [410, 108] on span "Results" at bounding box center [414, 109] width 30 height 12
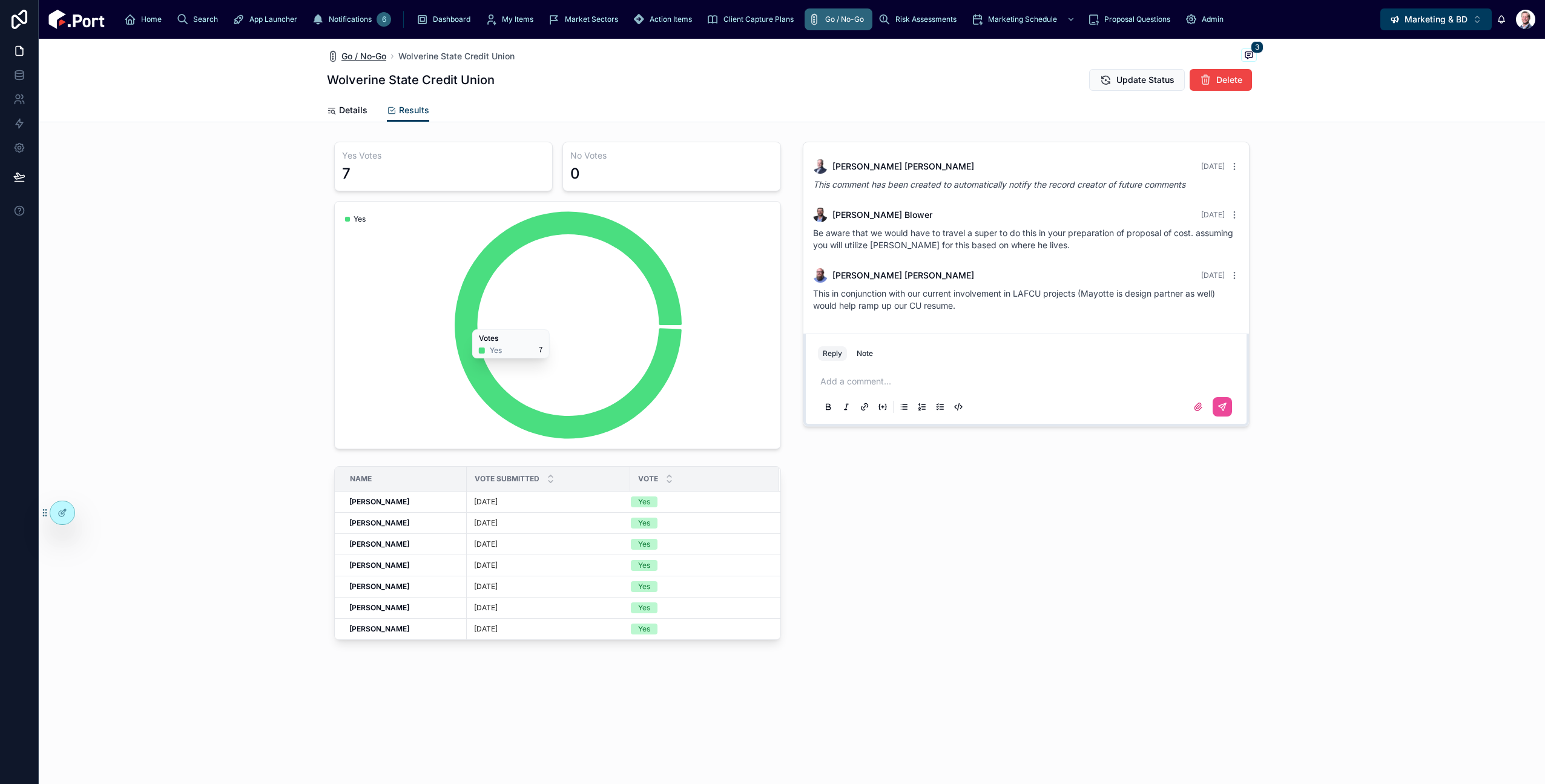
click at [362, 55] on span "Go / No-Go" at bounding box center [364, 56] width 45 height 12
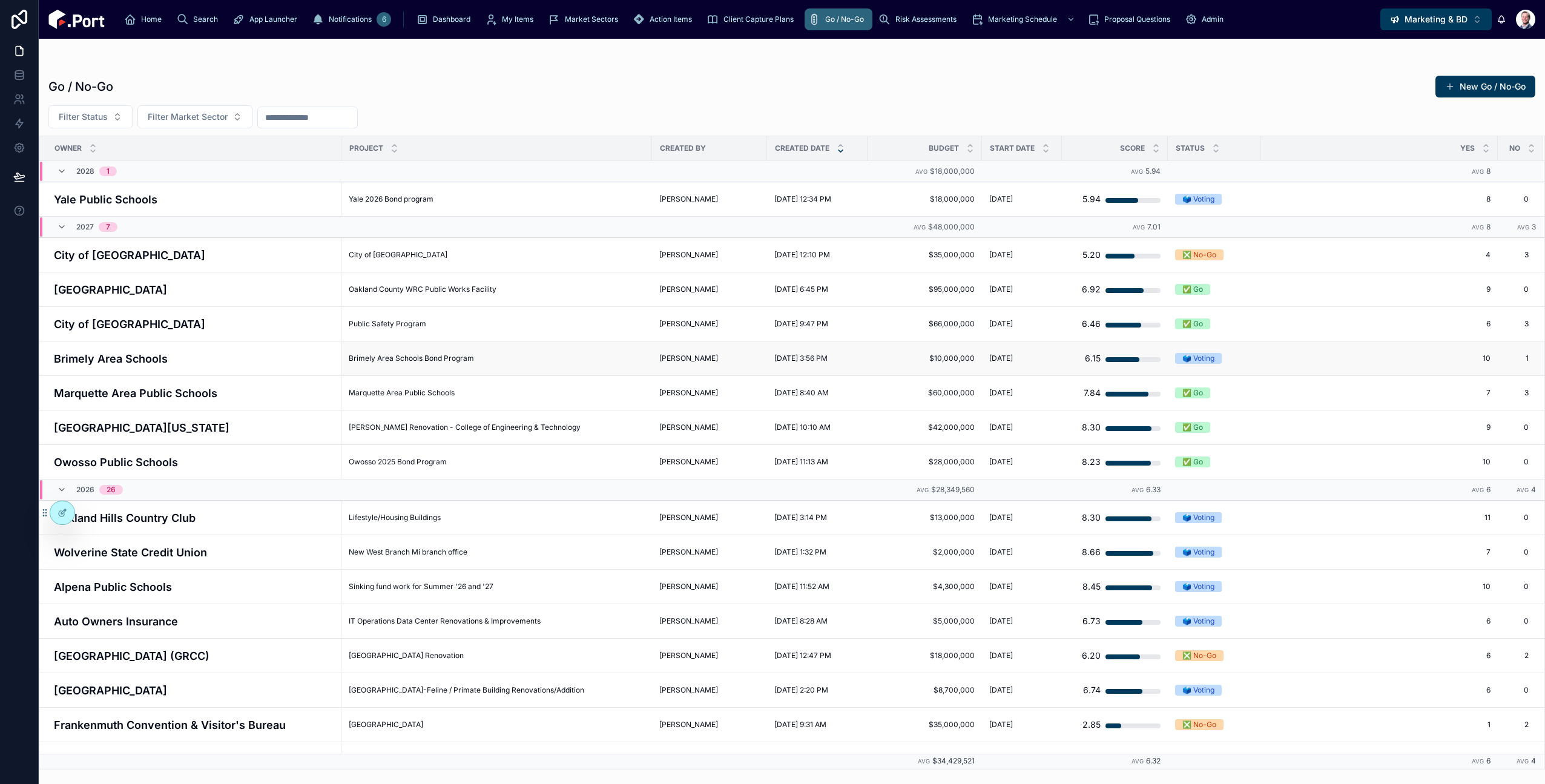
click at [107, 353] on h4 "Brimely Area Schools" at bounding box center [194, 358] width 281 height 16
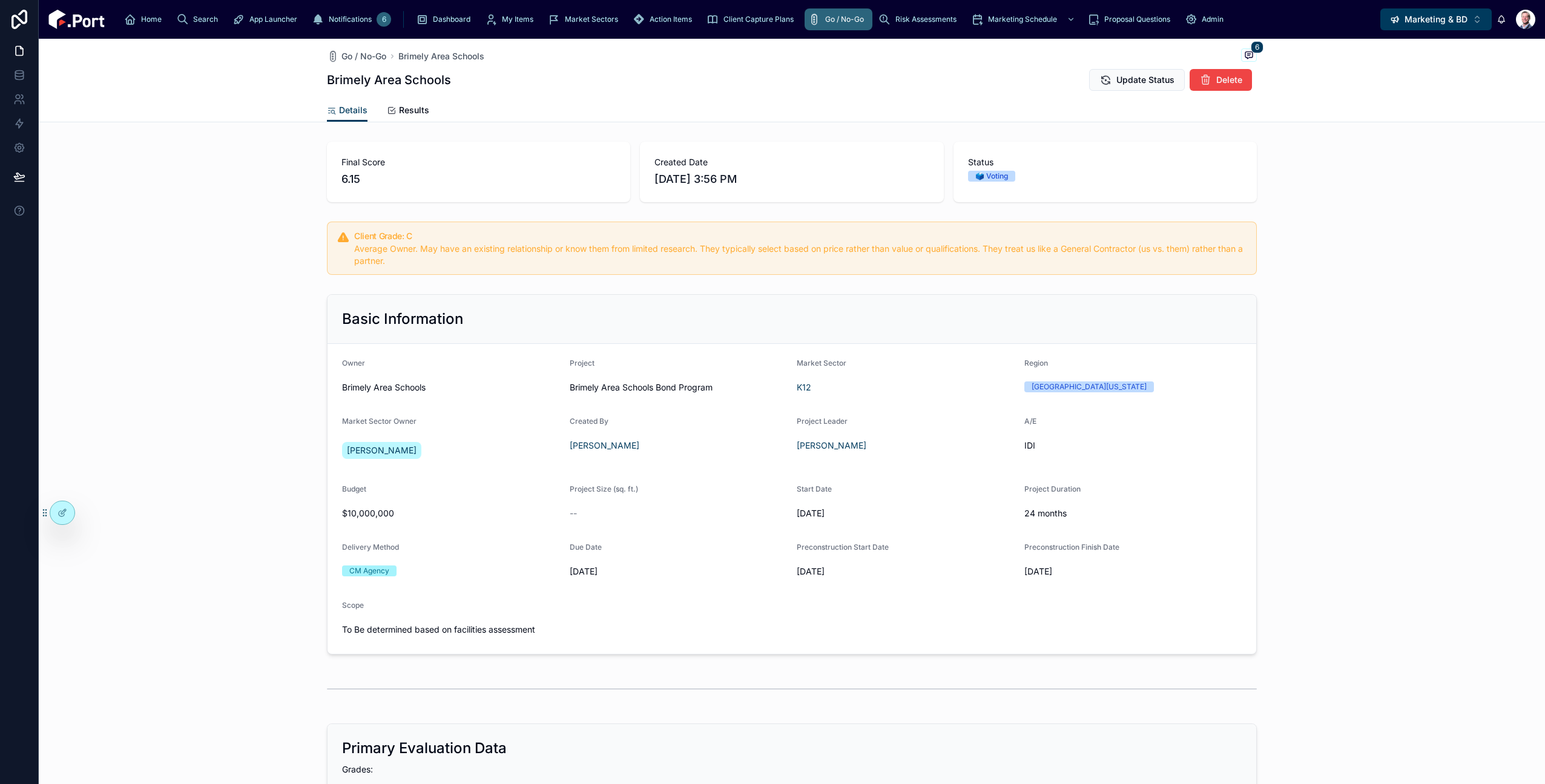
click at [108, 353] on div "Basic Information Owner Brimely Area Schools Project Brimely Area Schools Bond …" at bounding box center [791, 473] width 1506 height 370
drag, startPoint x: 276, startPoint y: 26, endPoint x: 285, endPoint y: 30, distance: 9.8
click at [416, 26] on div "Dashboard" at bounding box center [446, 20] width 60 height 20
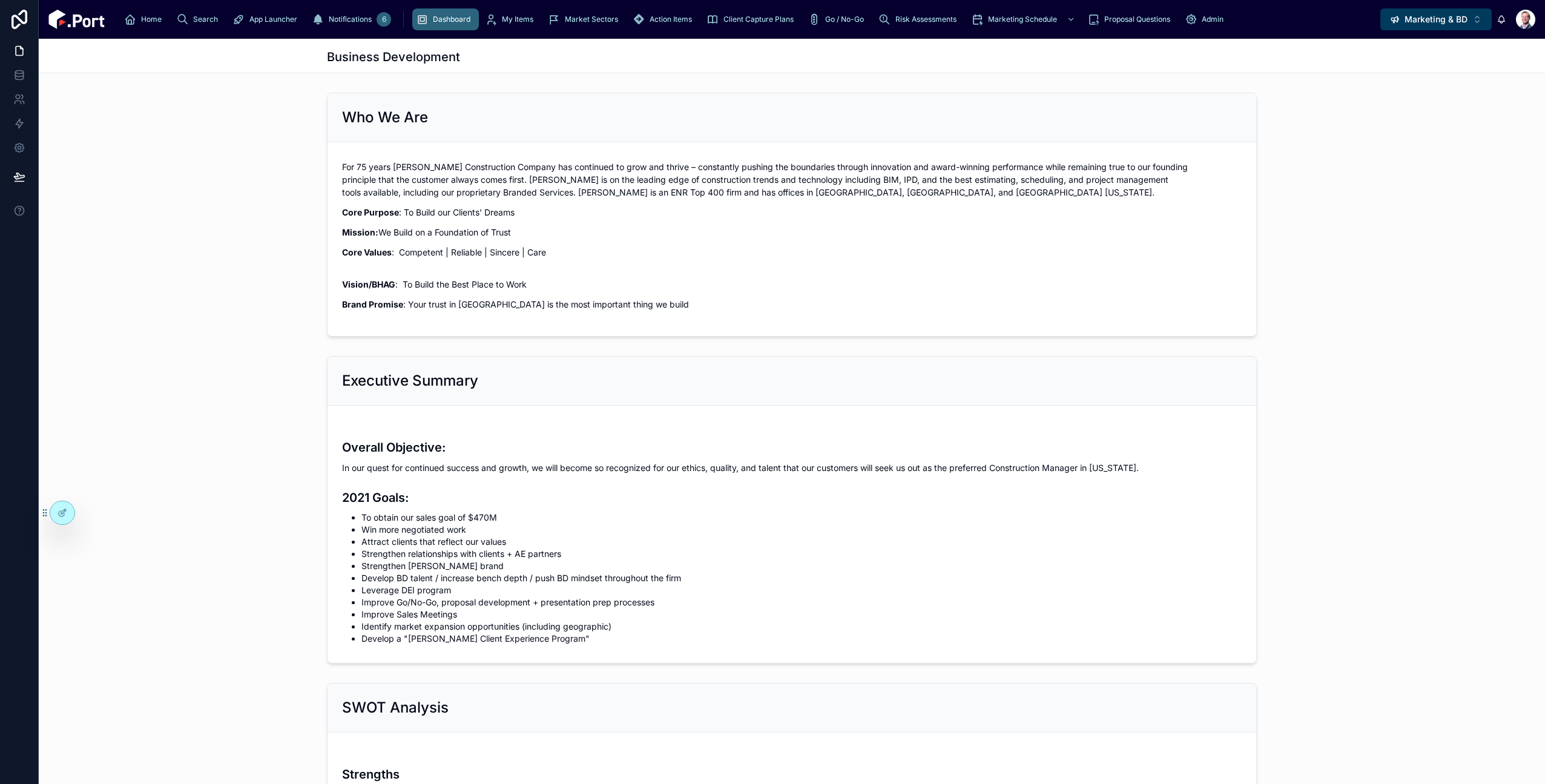
click at [223, 170] on div "Who We Are For 75 years [PERSON_NAME] Construction Company has continued to gro…" at bounding box center [791, 215] width 1506 height 254
